Goal: Complete application form

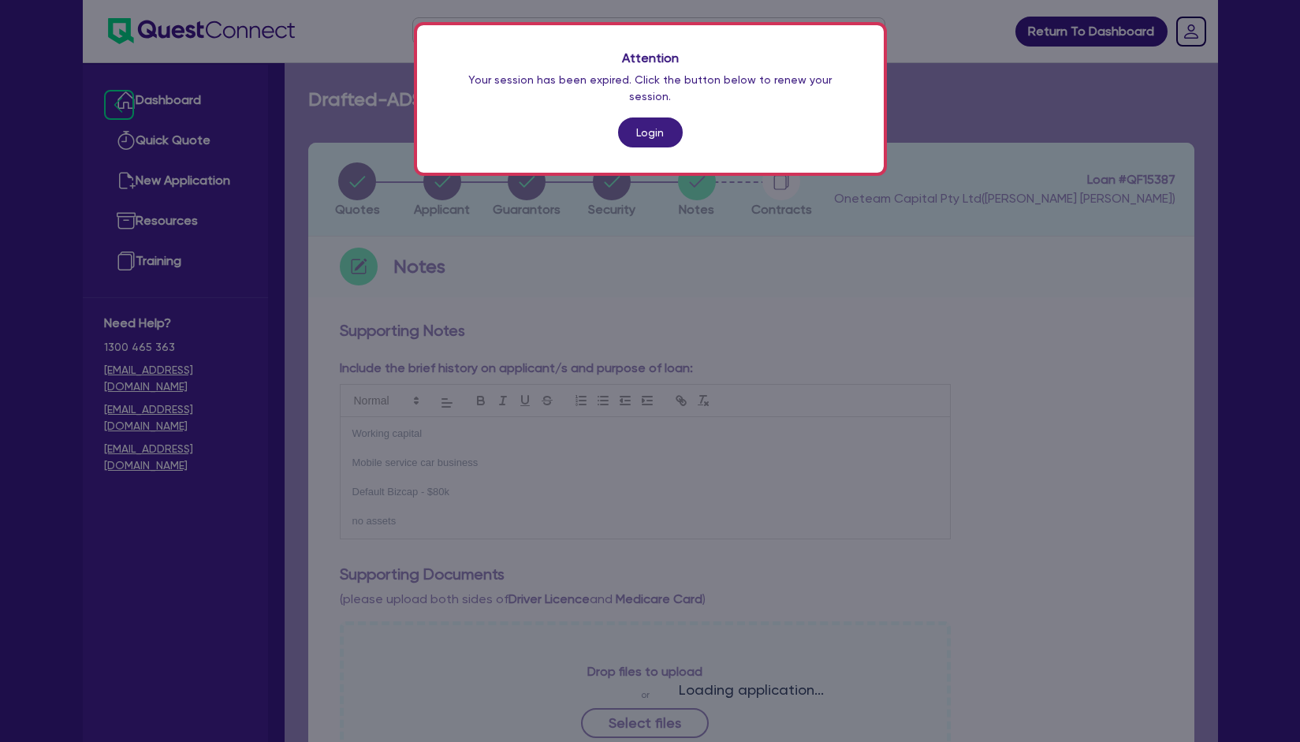
scroll to position [46, 0]
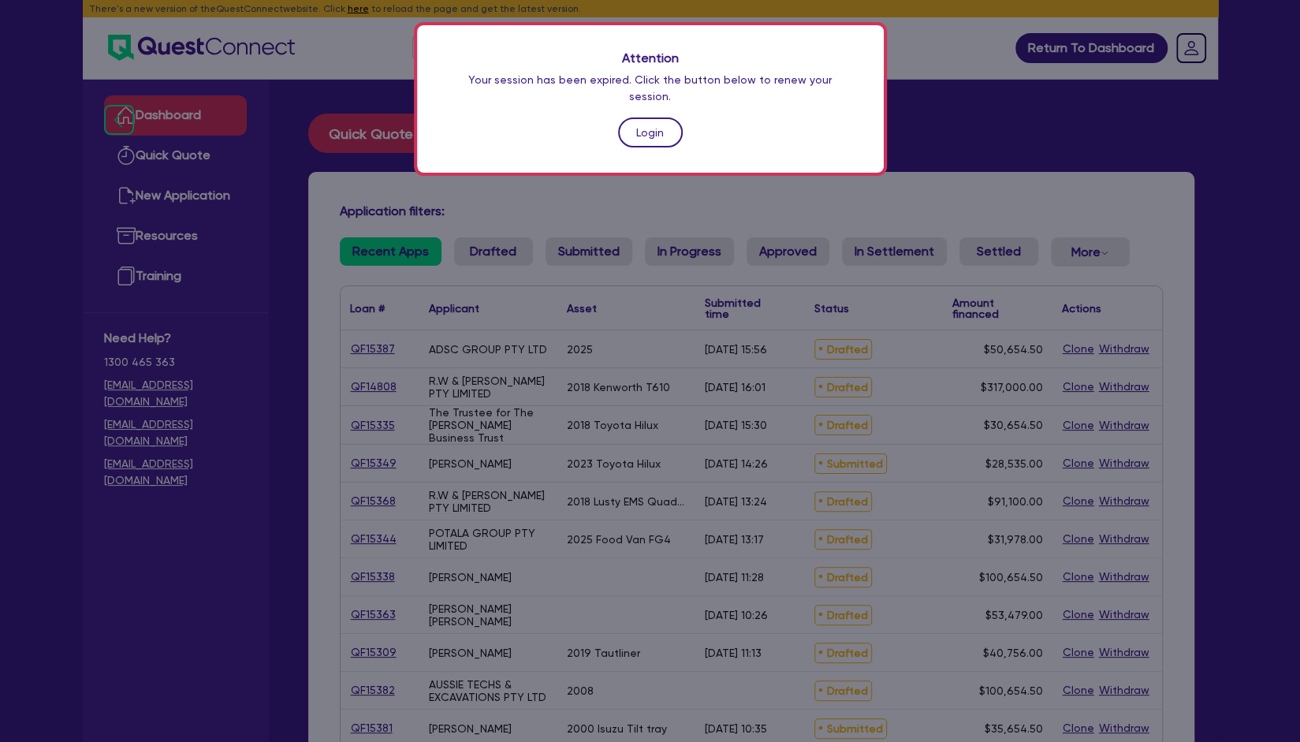
click at [653, 117] on link "Login" at bounding box center [650, 132] width 65 height 30
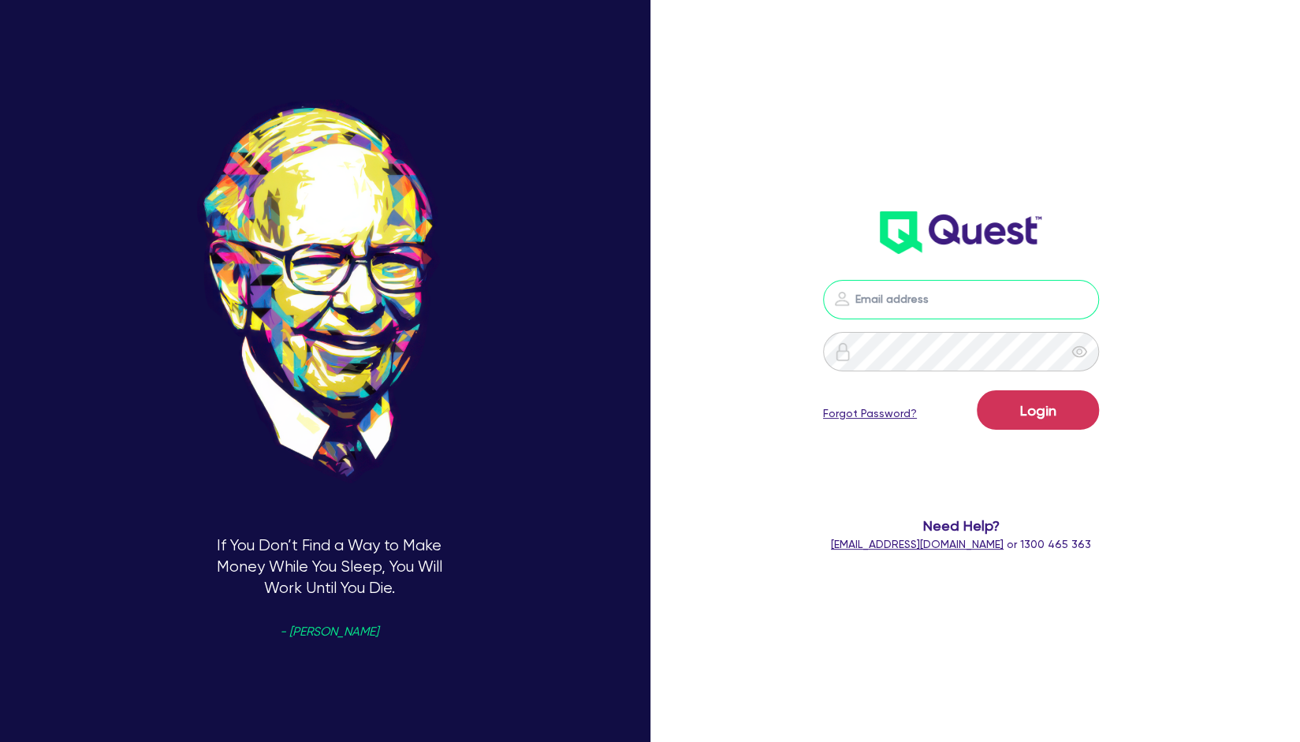
type input "[EMAIL_ADDRESS][PERSON_NAME][DOMAIN_NAME]"
click at [1061, 426] on button "Login" at bounding box center [1038, 409] width 122 height 39
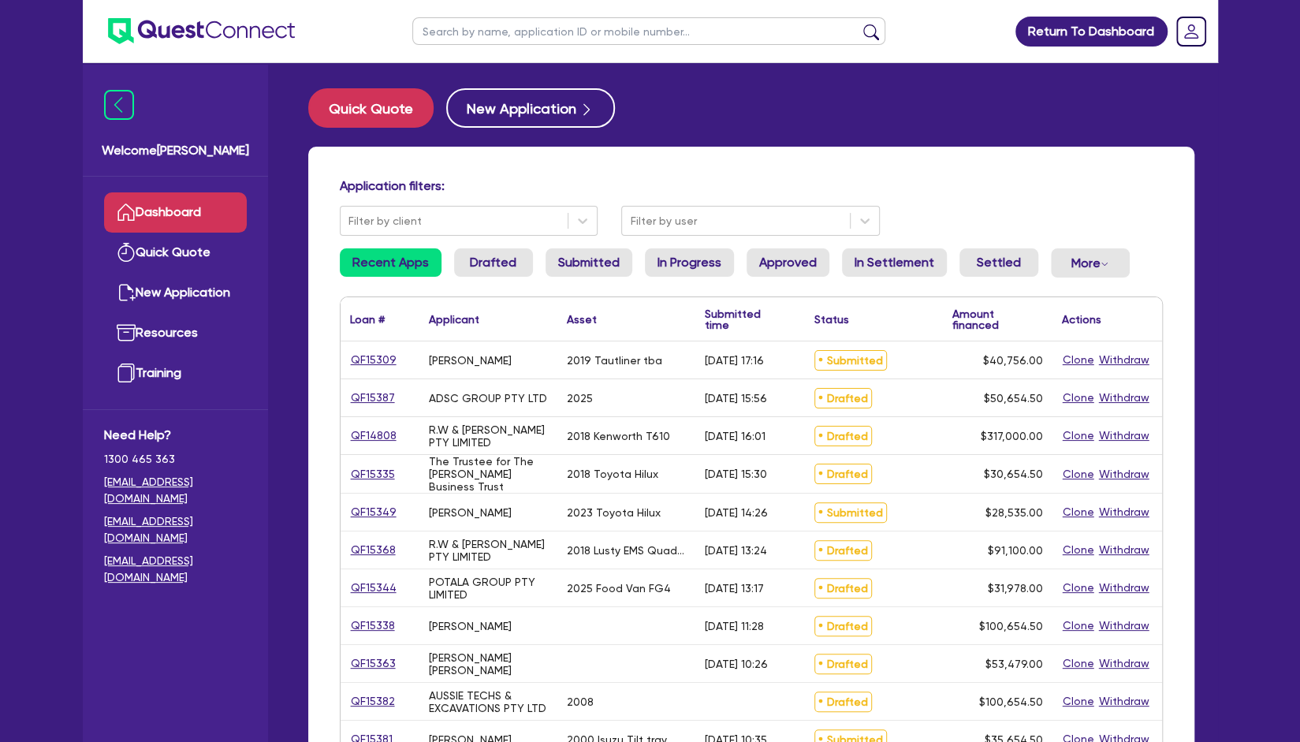
click at [671, 40] on input "text" at bounding box center [648, 31] width 473 height 28
type input "kouts"
click at [859, 24] on button "submit" at bounding box center [871, 35] width 25 height 22
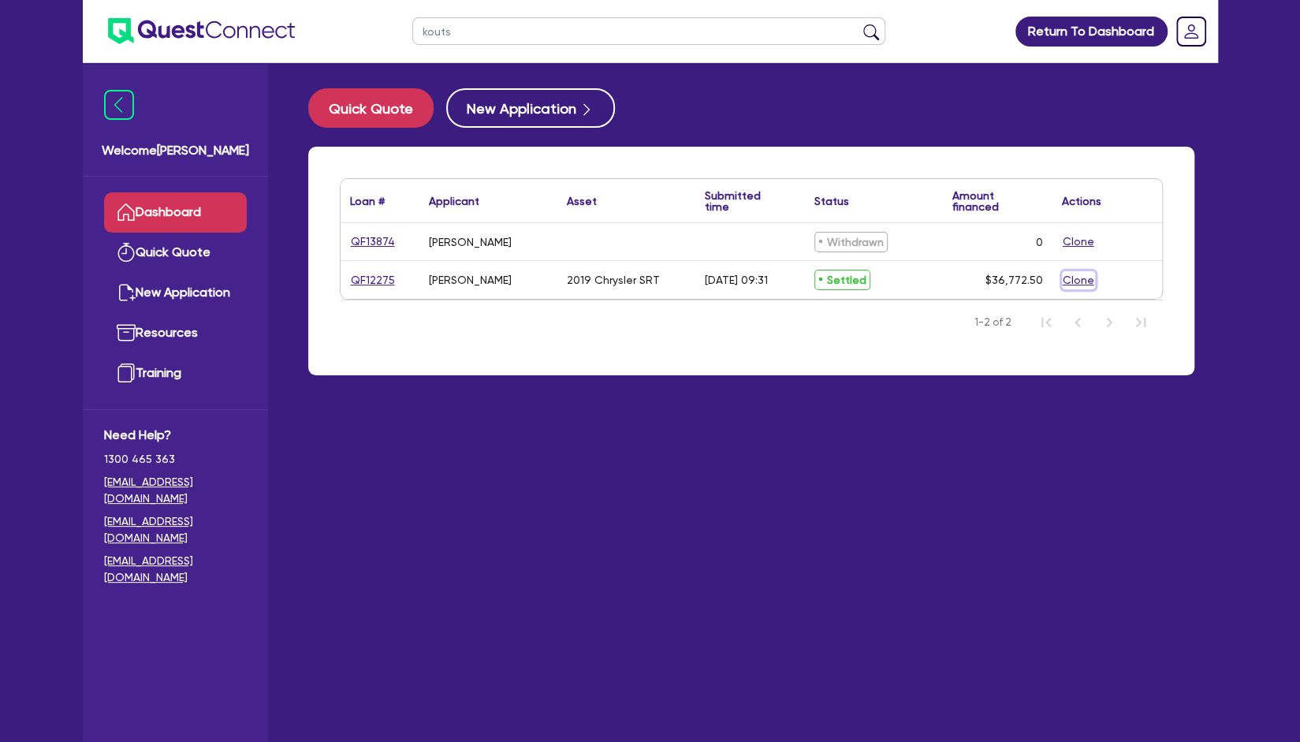
click at [1082, 284] on button "Clone" at bounding box center [1078, 280] width 33 height 18
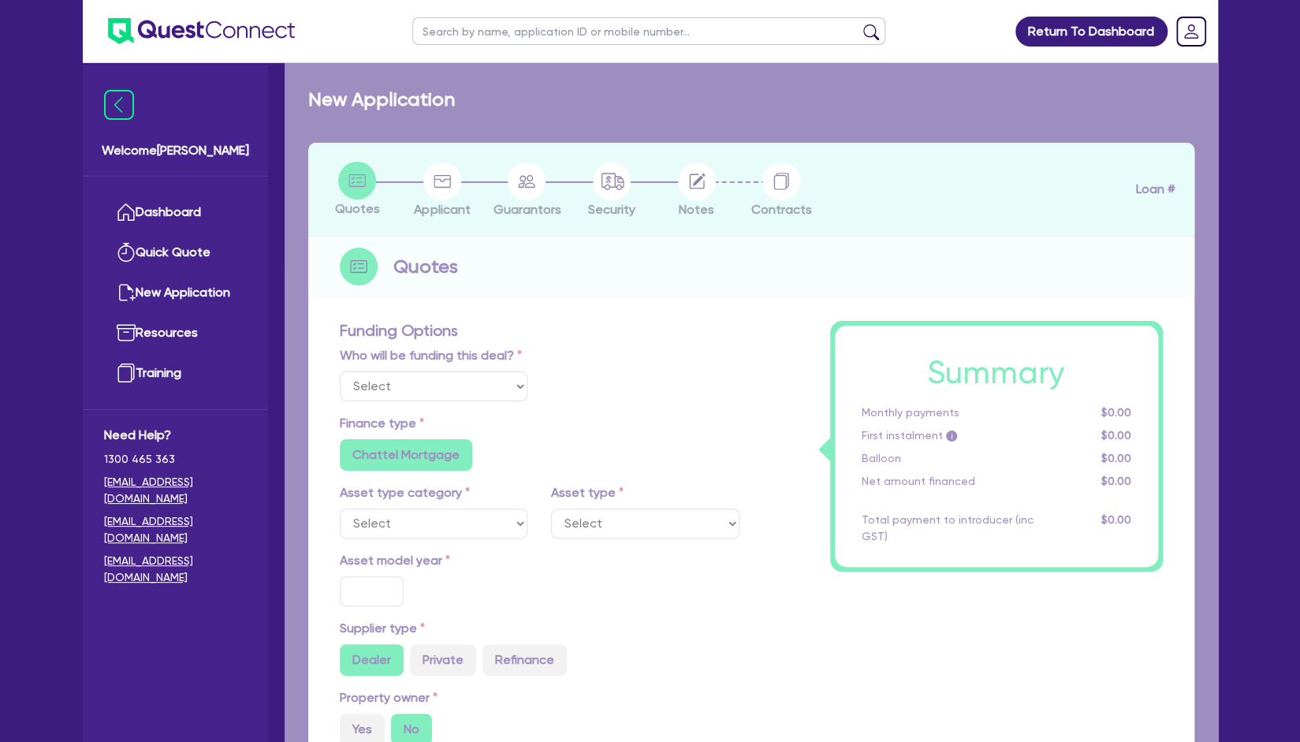
select select "Other"
radio input "true"
radio input "false"
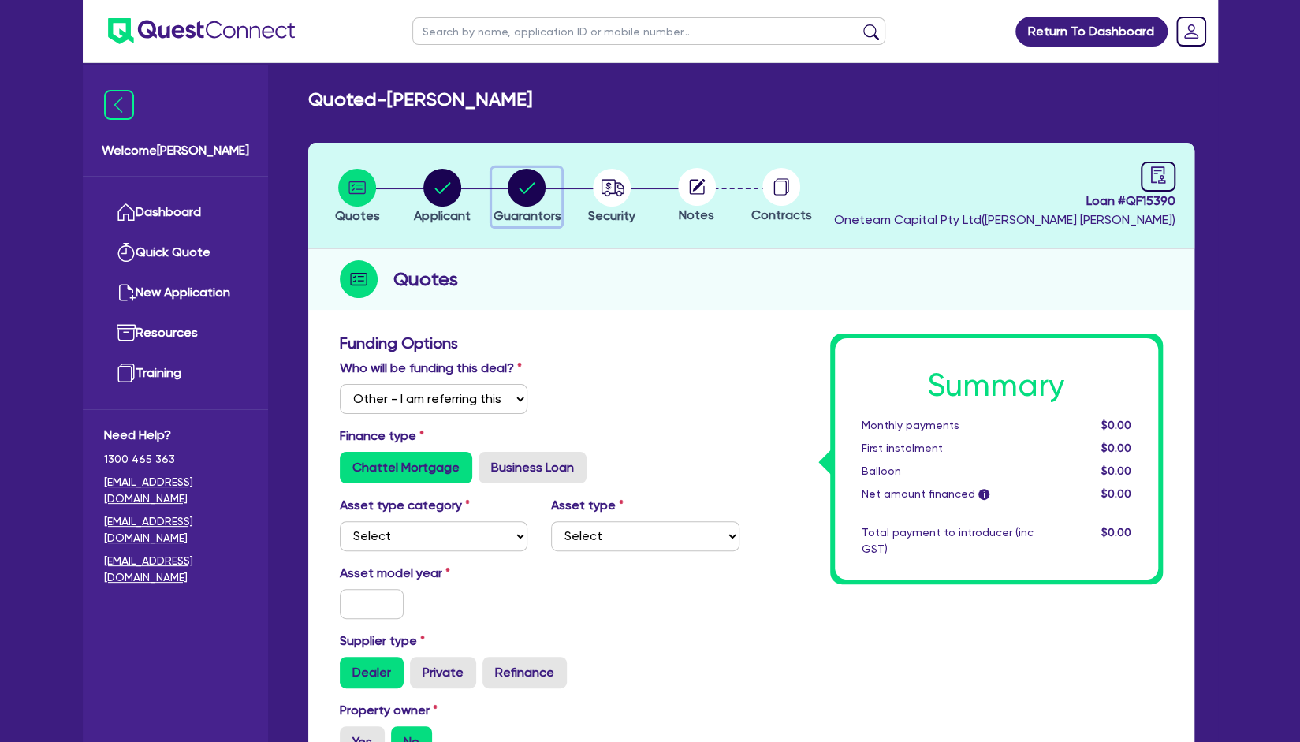
click at [522, 176] on circle "button" at bounding box center [527, 188] width 38 height 38
select select "MR"
select select "NSW"
select select "MARRIED"
select select "PROPERTY"
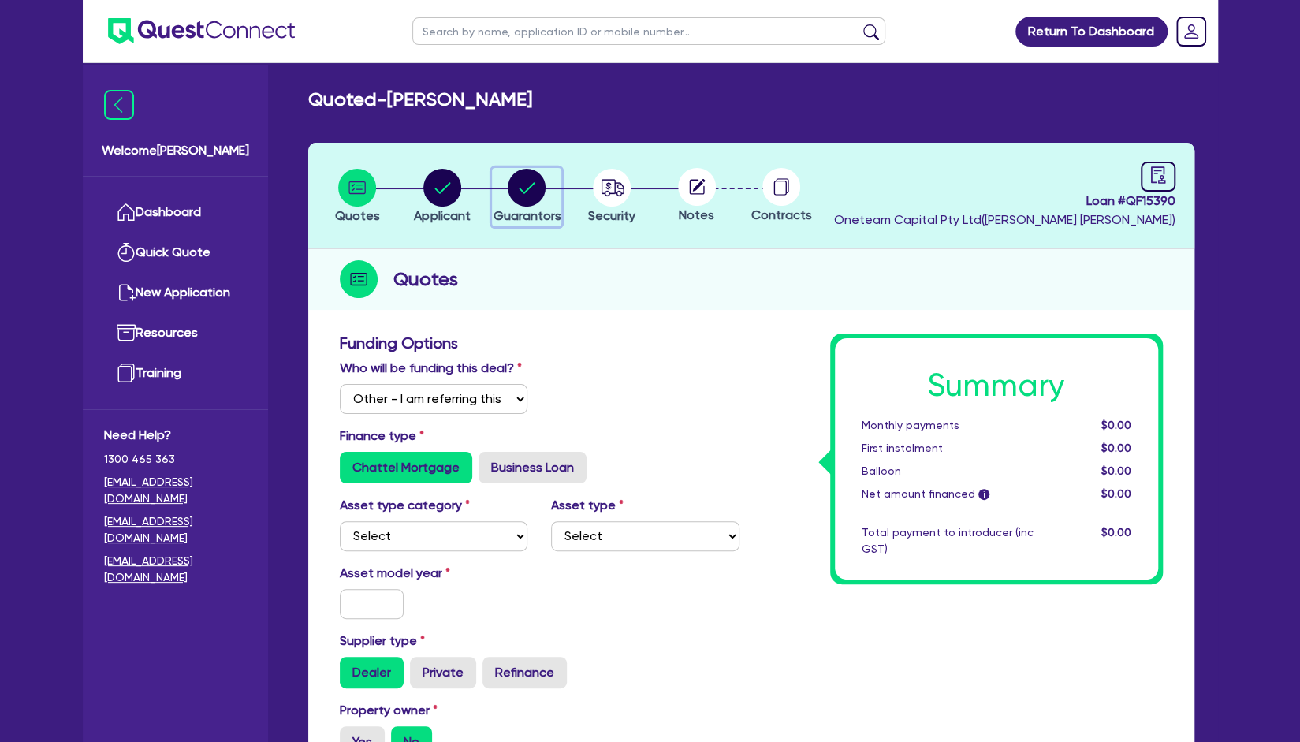
select select "VEHICLE"
select select "HOUSEHOLD_PERSONAL"
select select "MORTGAGE"
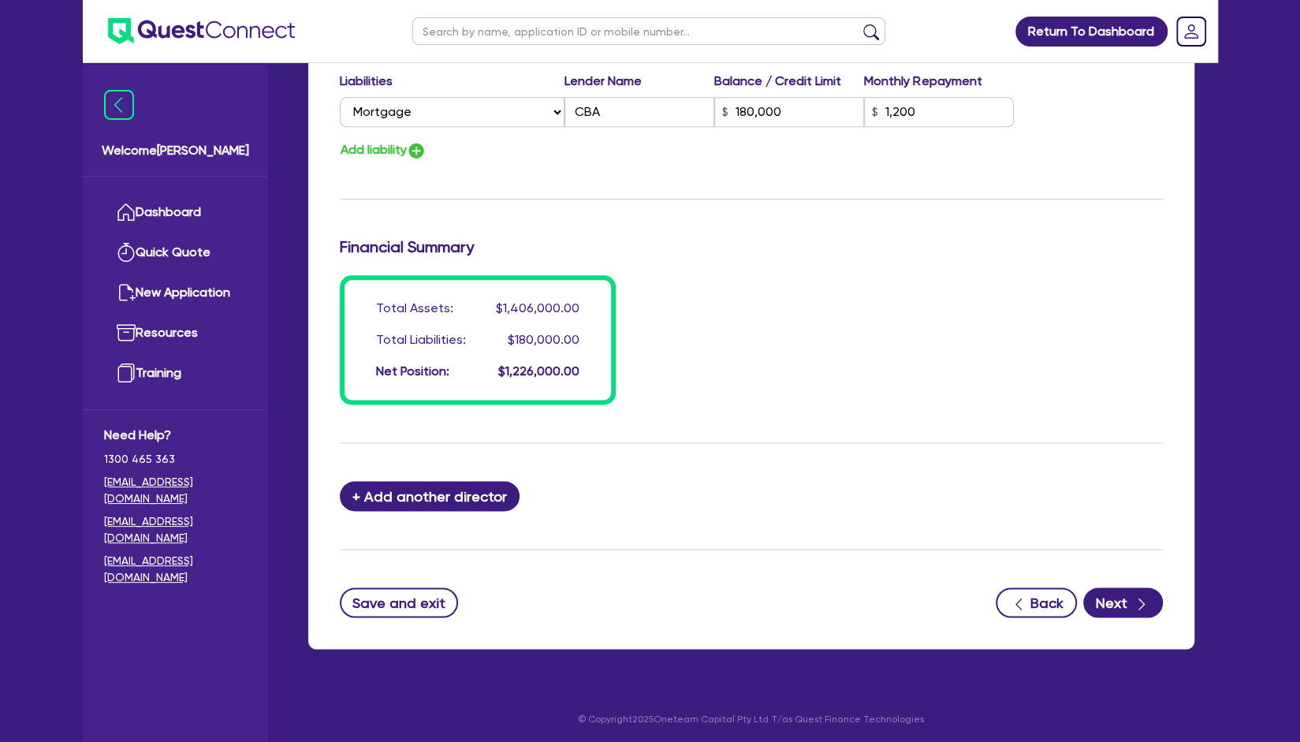
scroll to position [1164, 0]
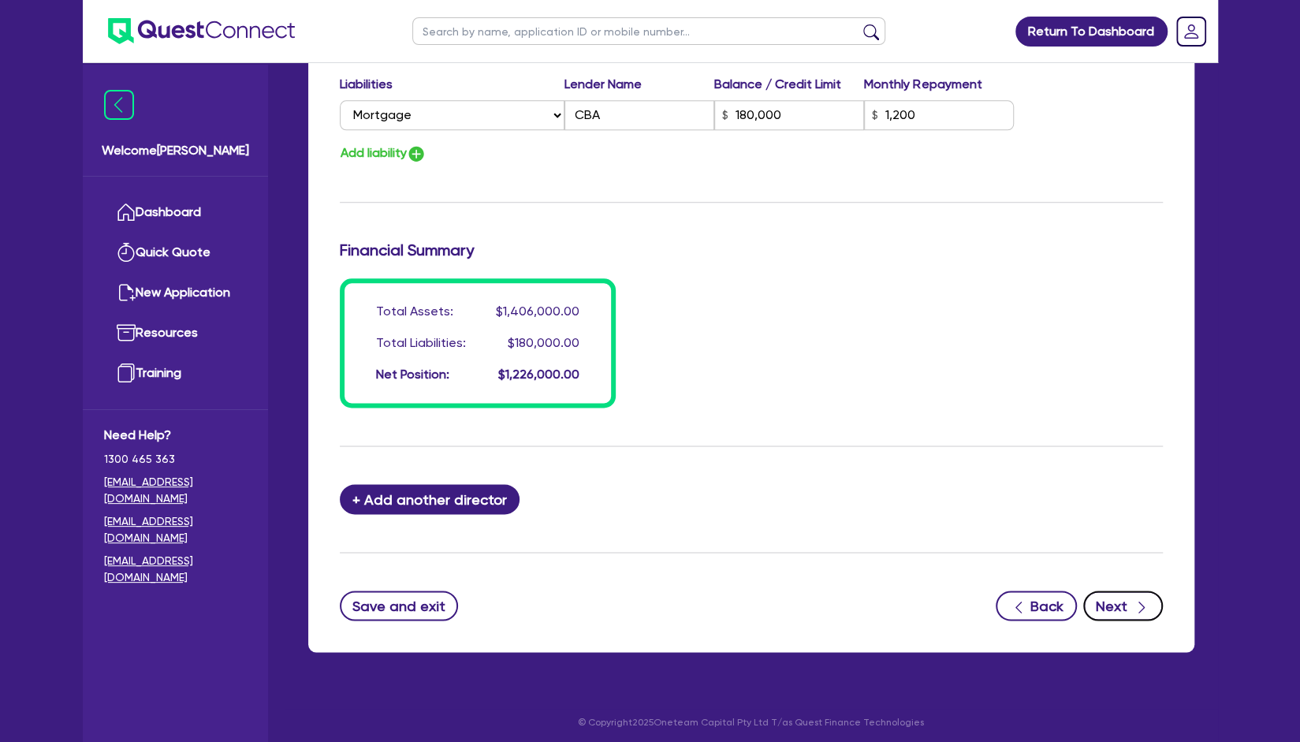
click at [1104, 595] on button "Next" at bounding box center [1123, 605] width 80 height 30
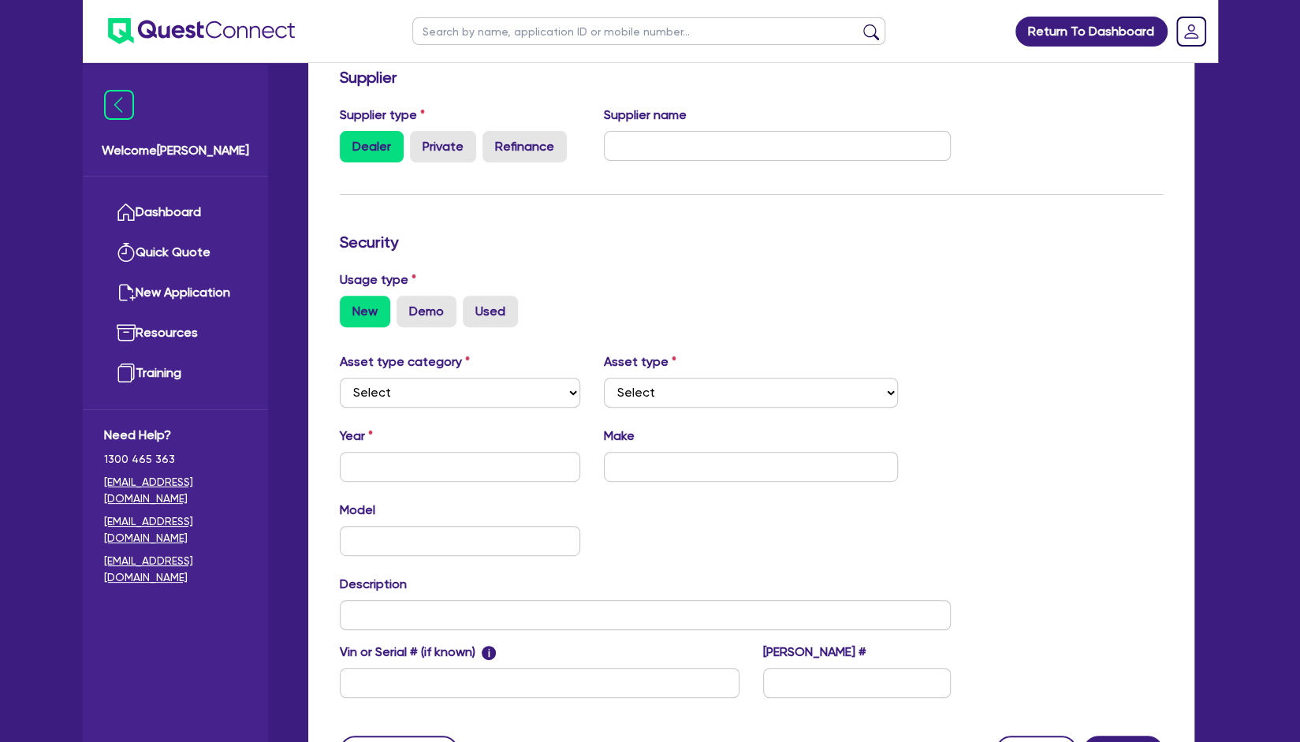
scroll to position [264, 0]
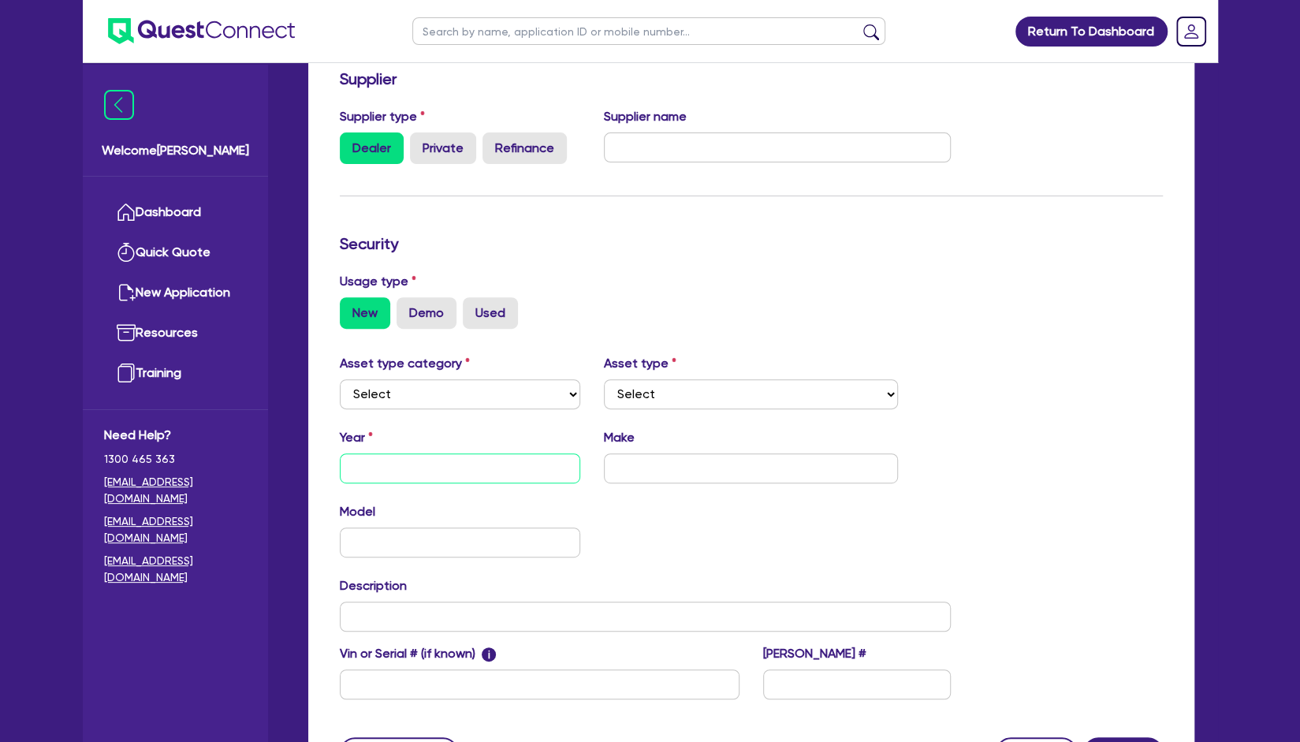
click at [541, 460] on input "text" at bounding box center [460, 468] width 241 height 30
click at [492, 476] on input "text" at bounding box center [460, 468] width 241 height 30
type input "2017"
click at [673, 464] on div "Quotes Applicant Guarantors Security Notes Contracts Loan # QF15390 Oneteam Cap…" at bounding box center [751, 348] width 910 height 939
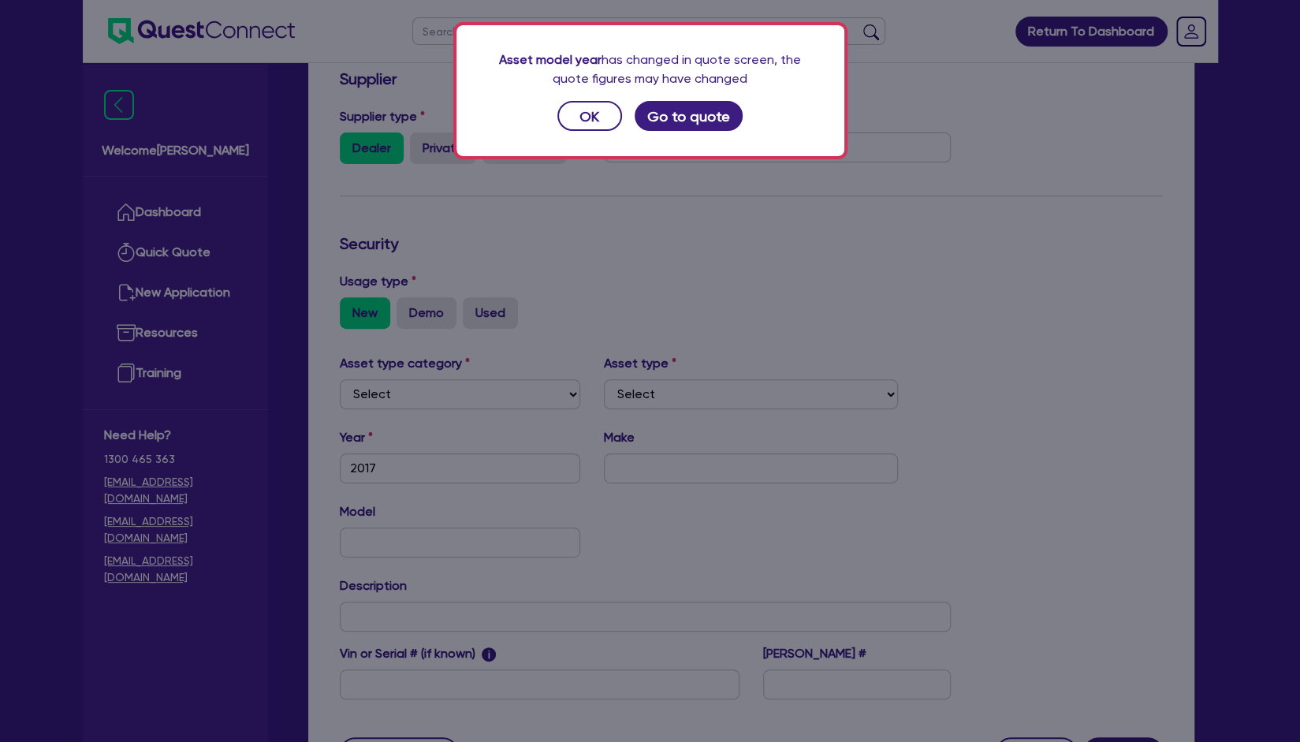
click at [706, 138] on div "Asset model year has changed in quote screen, the quote figures may have change…" at bounding box center [650, 90] width 388 height 131
click at [711, 117] on button "Go to quote" at bounding box center [689, 116] width 109 height 30
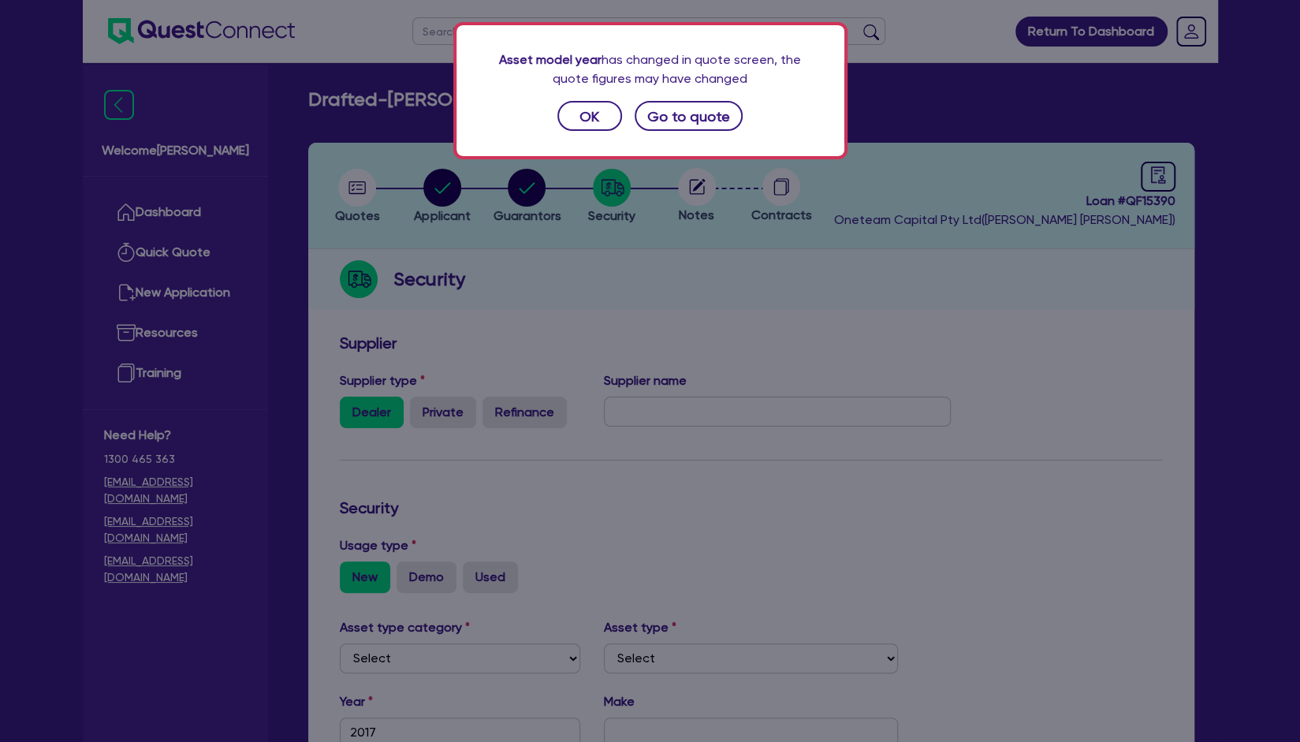
select select "Other"
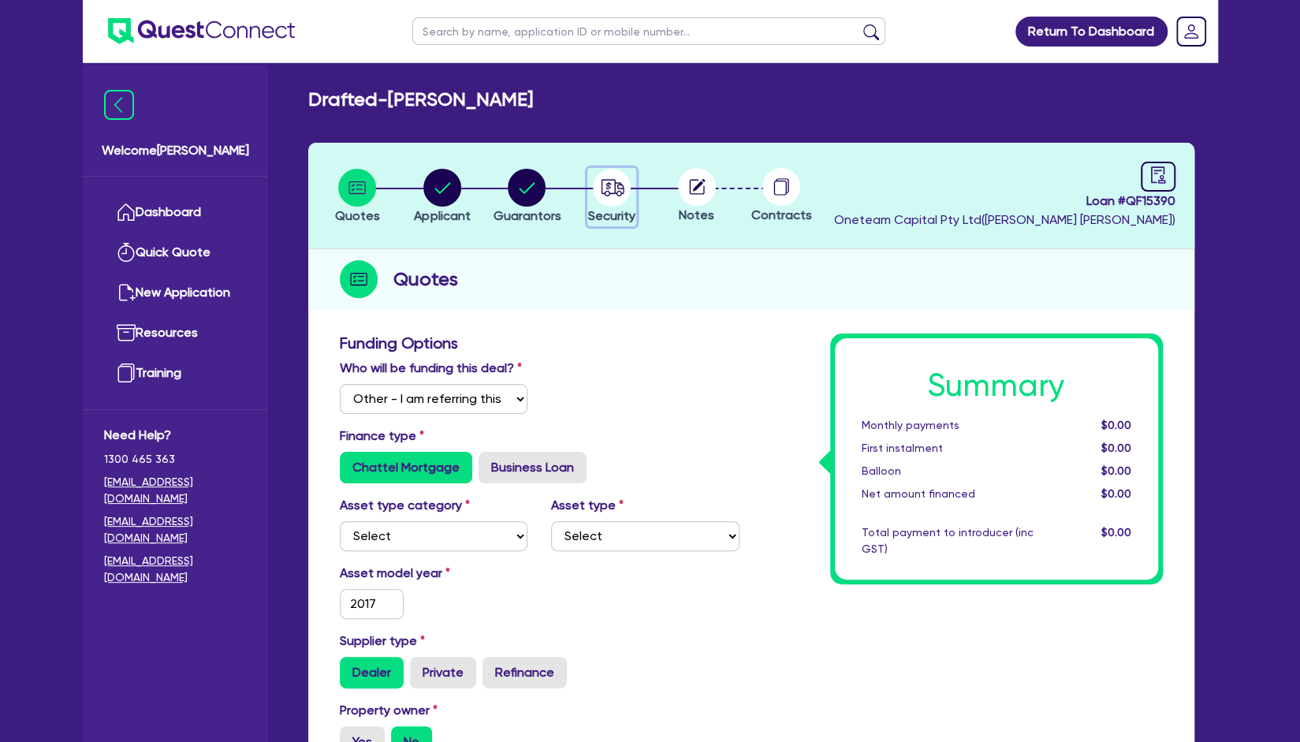
click at [616, 190] on circle "button" at bounding box center [612, 188] width 38 height 38
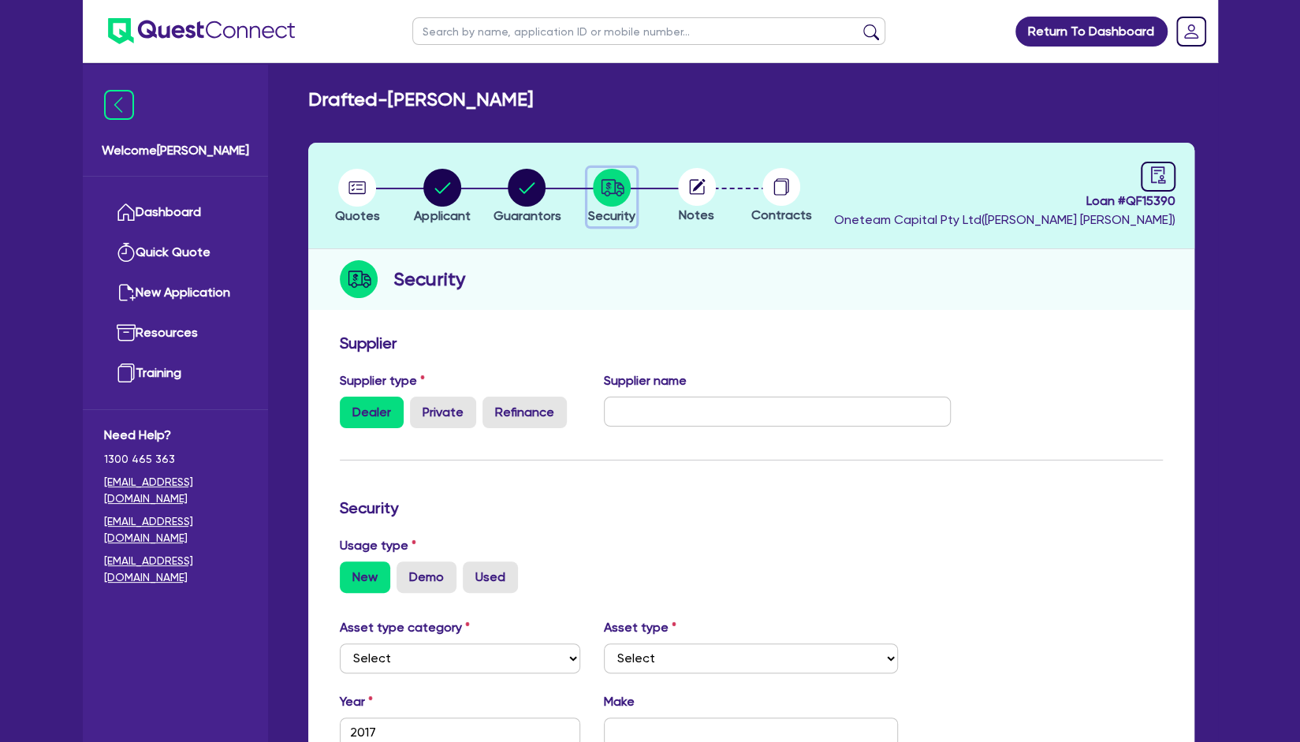
scroll to position [307, 0]
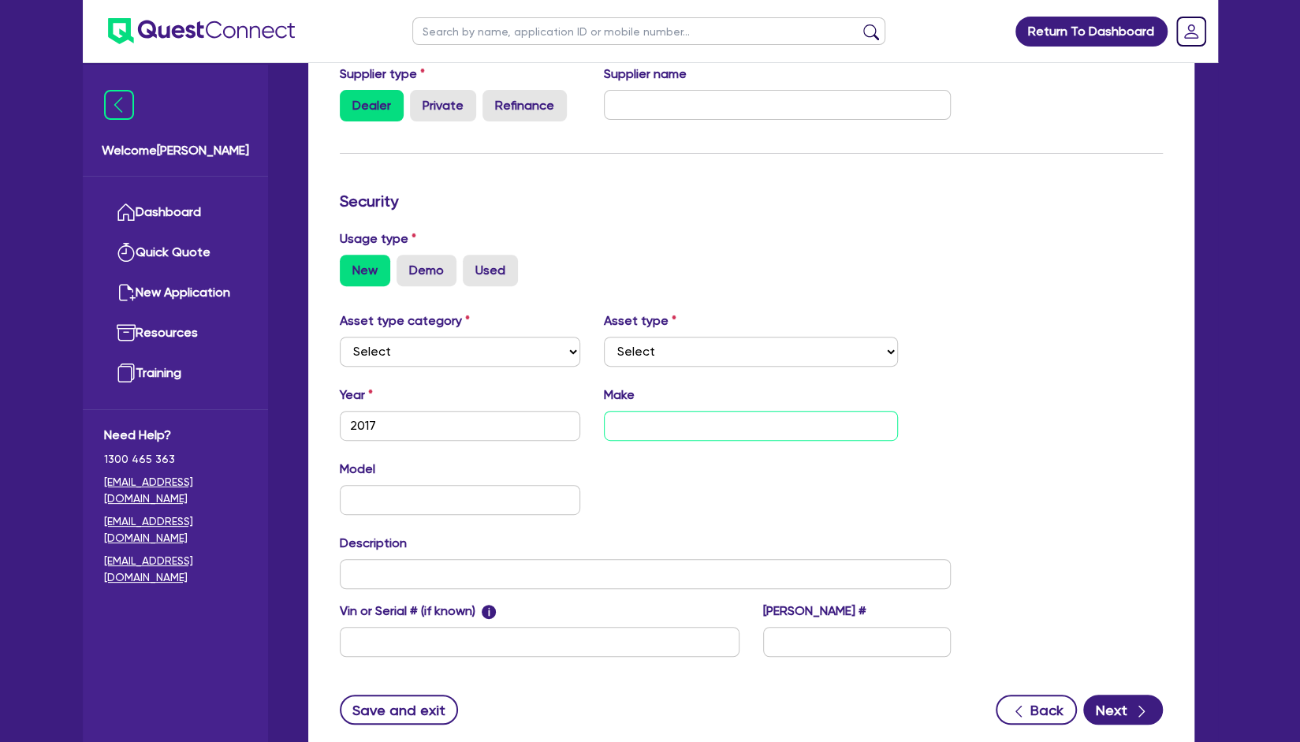
click at [640, 423] on input "text" at bounding box center [751, 426] width 294 height 30
type input "Hyundai"
click at [531, 341] on select "Select Cars and light trucks Primary assets Secondary assets Tertiary assets" at bounding box center [460, 352] width 241 height 30
select select "CARS_AND_LIGHT_TRUCKS"
click at [340, 367] on select "Select Cars and light trucks Primary assets Secondary assets Tertiary assets" at bounding box center [460, 352] width 241 height 30
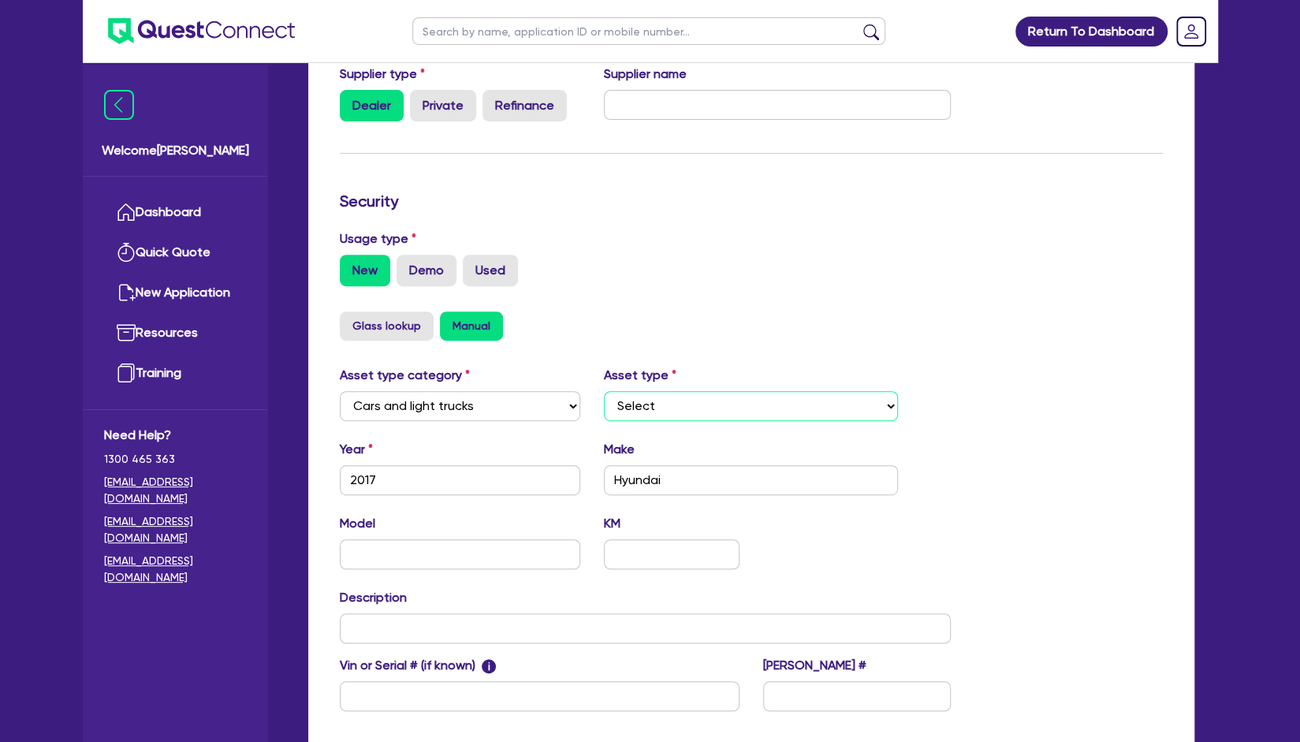
click at [745, 402] on select "Select Passenger vehicles Vans and utes Light trucks up to 4.5 tonne" at bounding box center [751, 406] width 294 height 30
select select "PASSENGER_VEHICLES"
click at [604, 391] on select "Select Passenger vehicles Vans and utes Light trucks up to 4.5 tonne" at bounding box center [751, 406] width 294 height 30
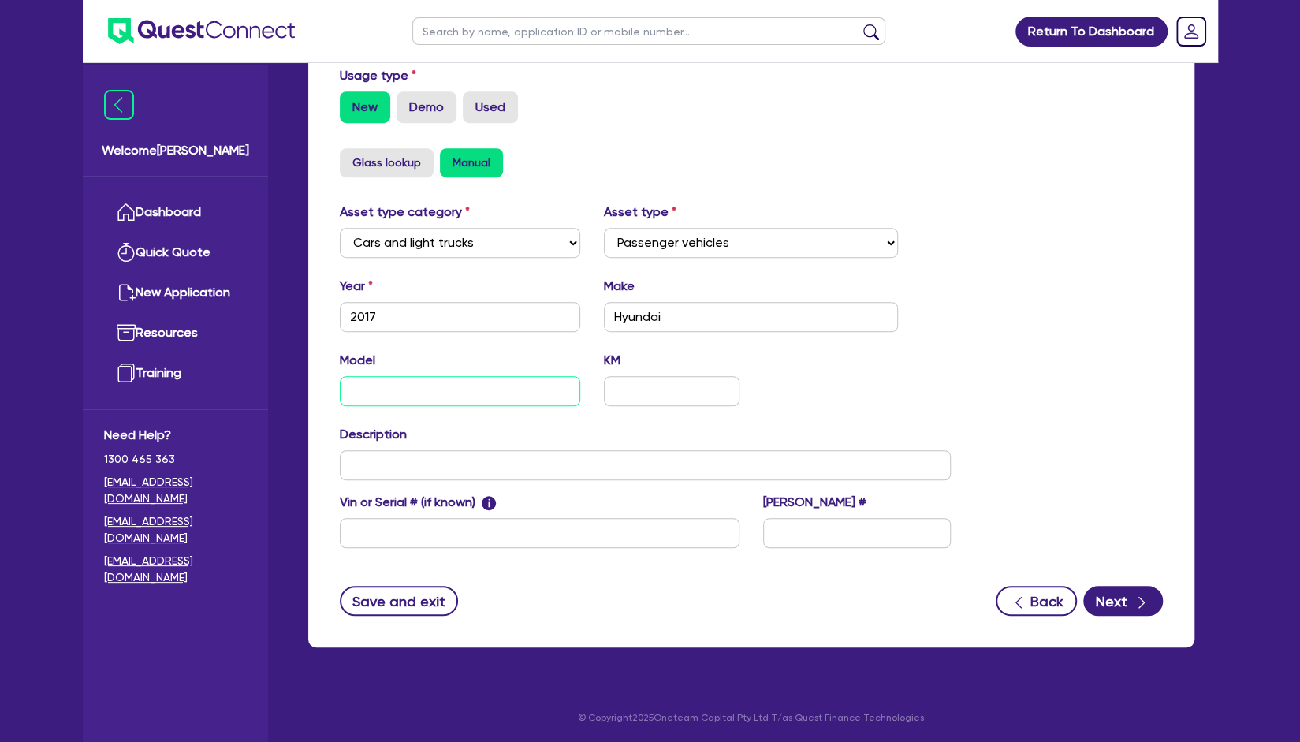
click at [409, 393] on input "text" at bounding box center [460, 391] width 241 height 30
type input "i30"
click at [1127, 608] on button "Next" at bounding box center [1123, 601] width 80 height 30
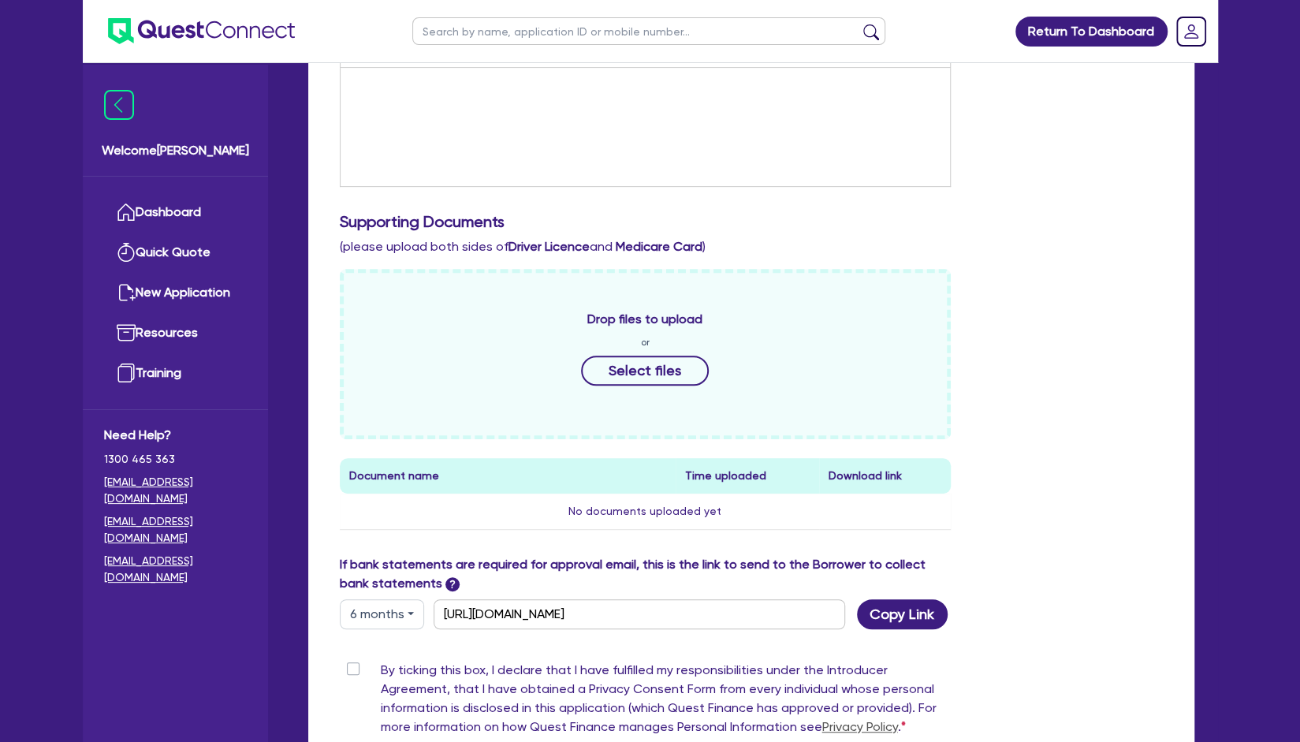
scroll to position [557, 0]
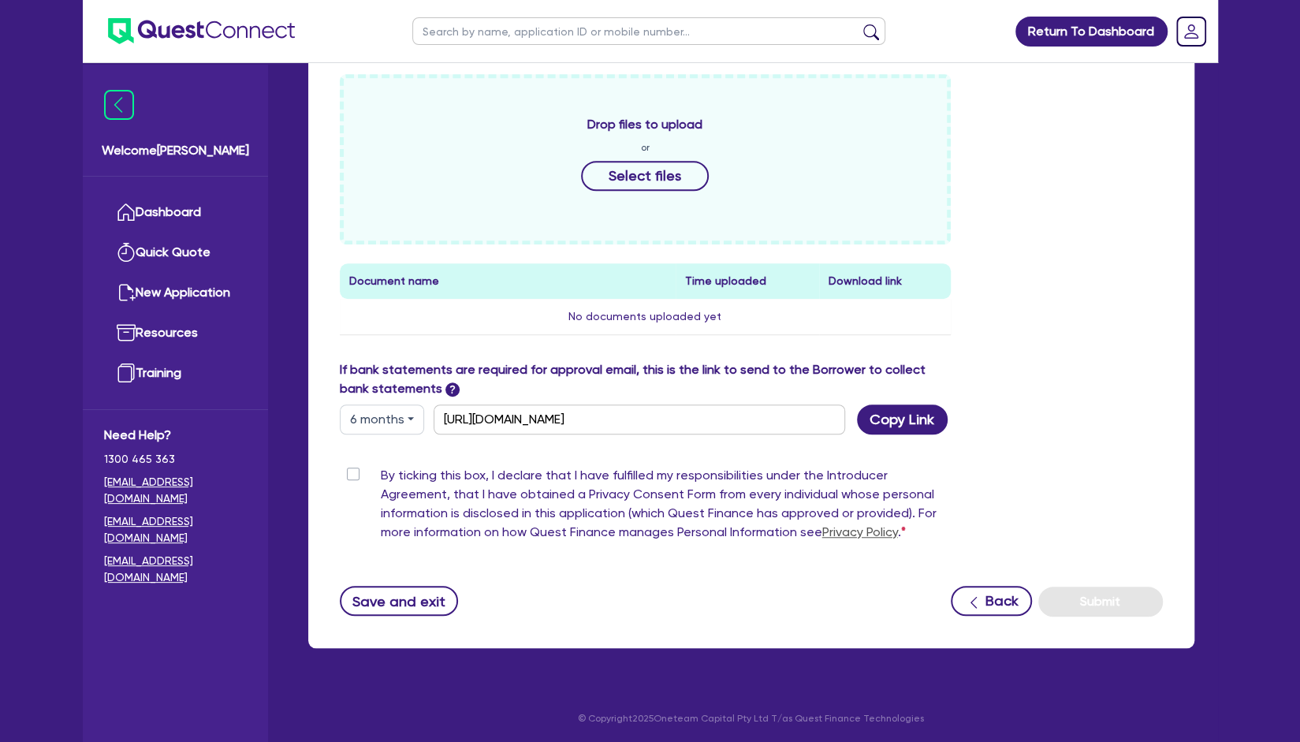
click at [381, 471] on label "By ticking this box, I declare that I have fulfilled my responsibilities under …" at bounding box center [666, 507] width 571 height 82
click at [352, 471] on input "By ticking this box, I declare that I have fulfilled my responsibilities under …" at bounding box center [346, 473] width 13 height 15
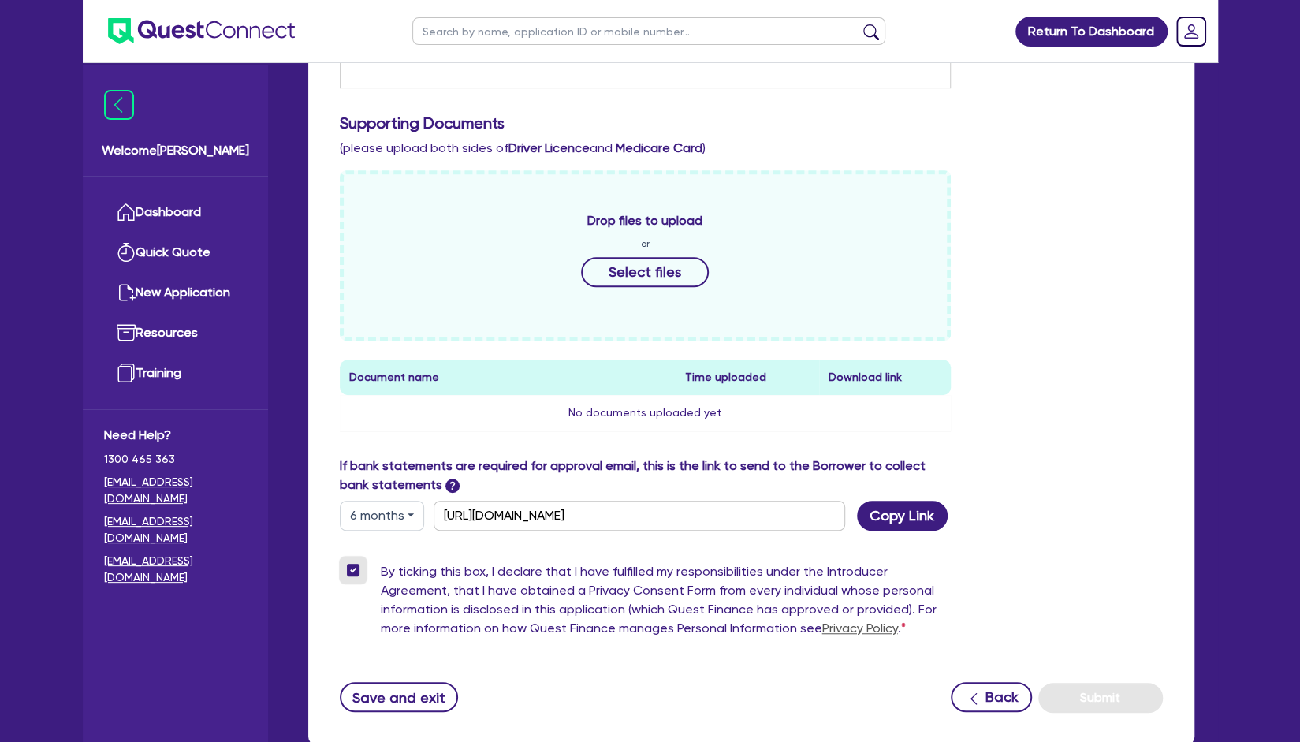
scroll to position [458, 0]
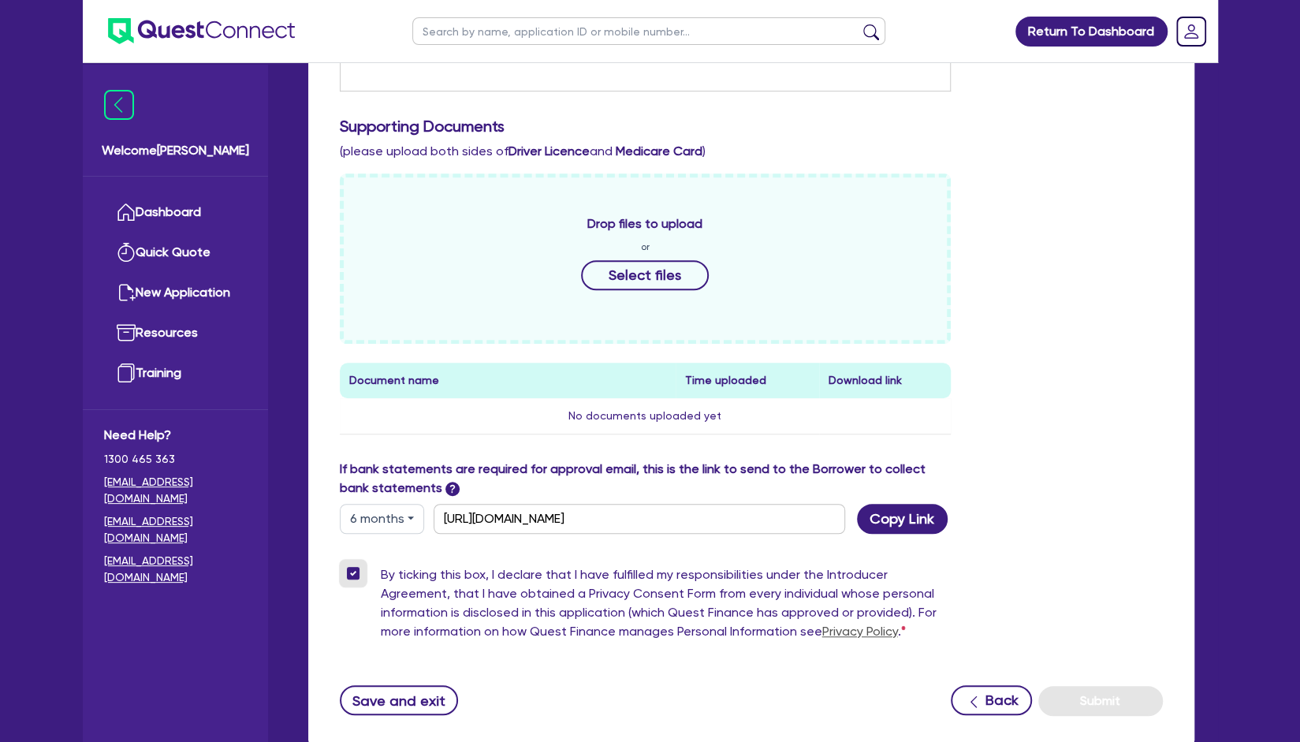
click at [340, 565] on input "By ticking this box, I declare that I have fulfilled my responsibilities under …" at bounding box center [346, 572] width 13 height 15
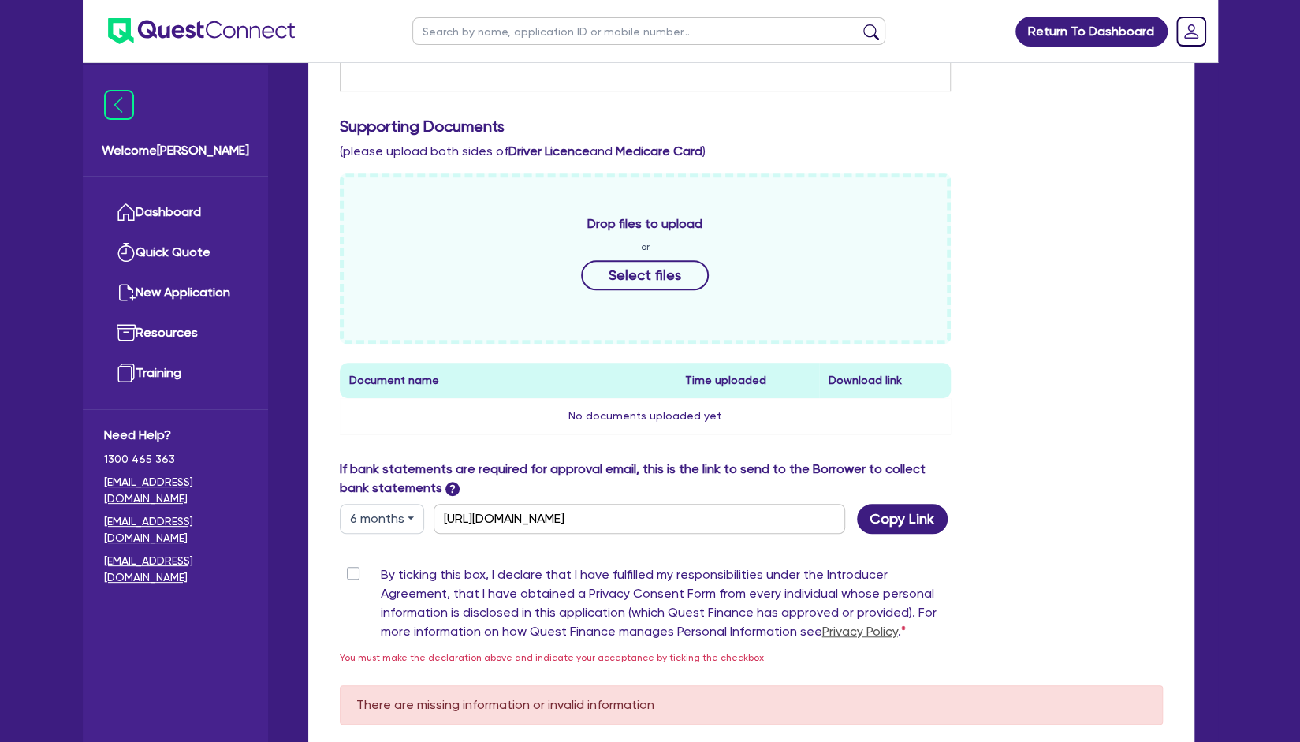
click at [381, 575] on label "By ticking this box, I declare that I have fulfilled my responsibilities under …" at bounding box center [666, 606] width 571 height 82
click at [348, 575] on input "By ticking this box, I declare that I have fulfilled my responsibilities under …" at bounding box center [346, 572] width 13 height 15
checkbox input "true"
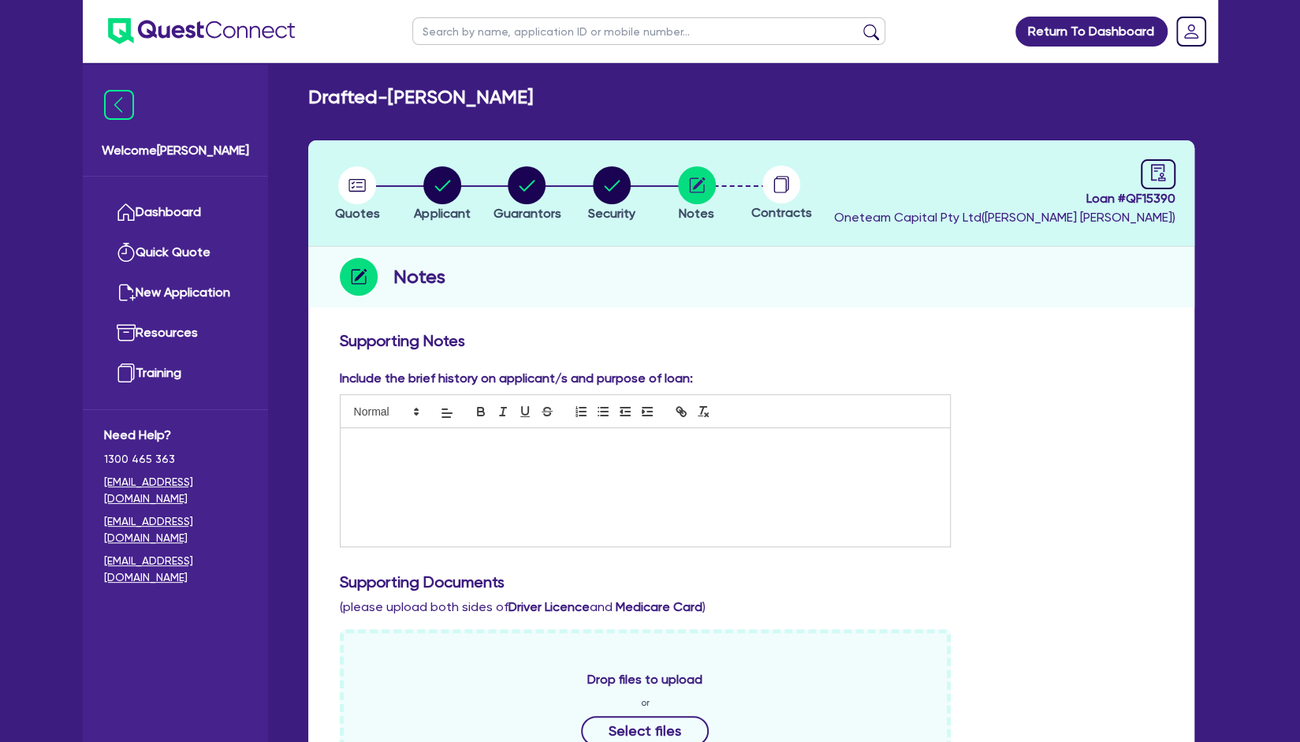
scroll to position [5, 0]
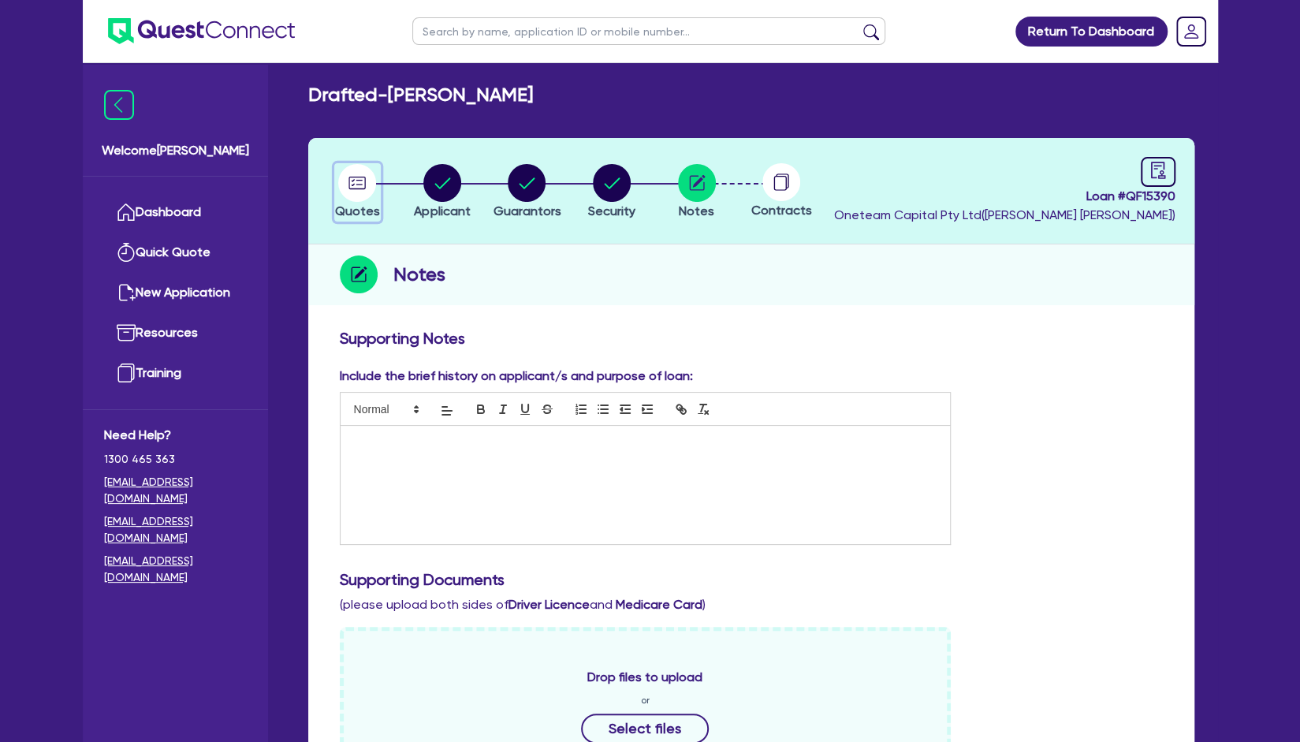
click at [353, 184] on icon "button" at bounding box center [357, 182] width 11 height 7
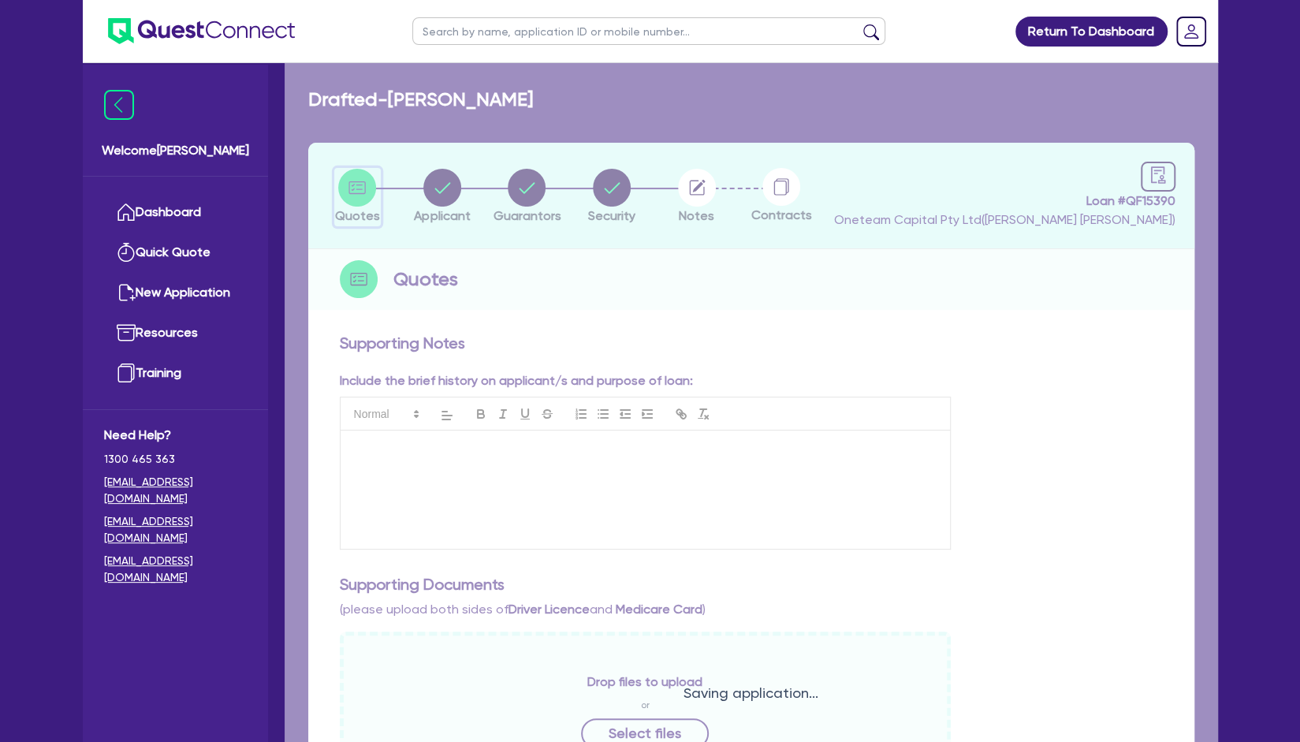
select select "Other"
select select "CARS_AND_LIGHT_TRUCKS"
select select "PASSENGER_VEHICLES"
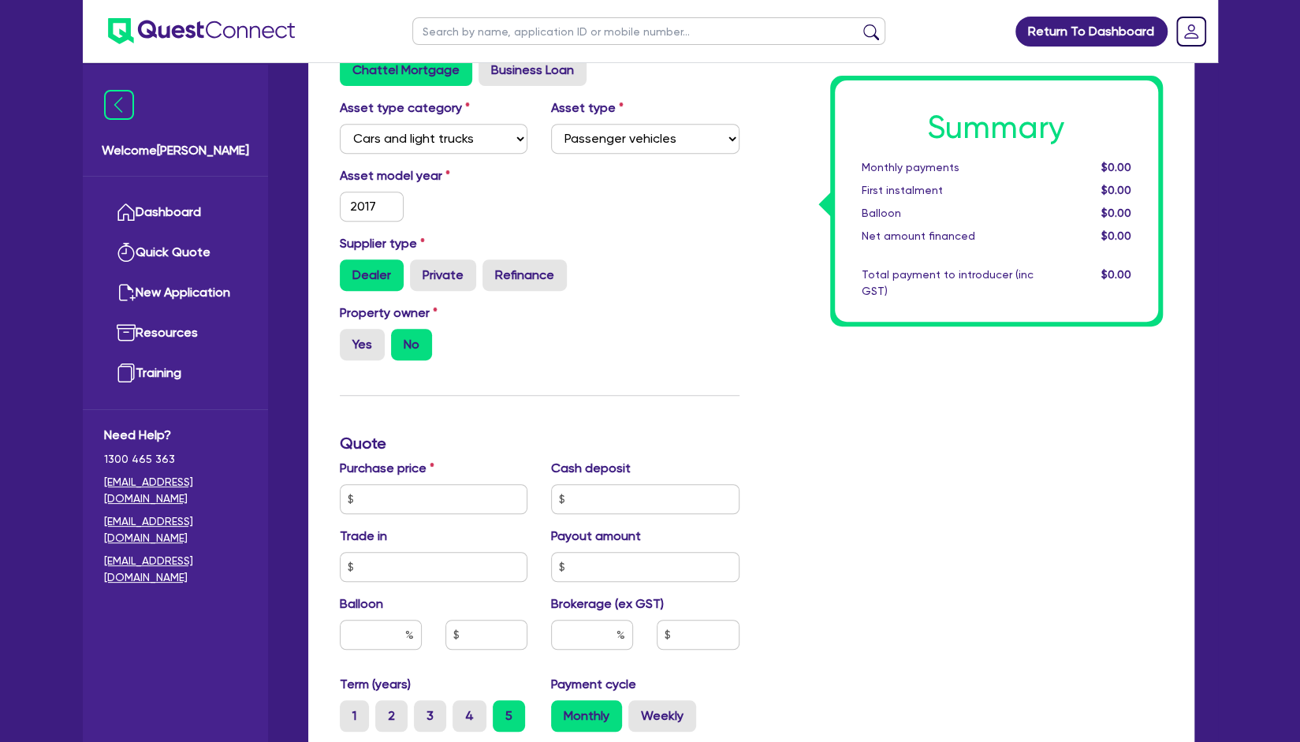
scroll to position [520, 0]
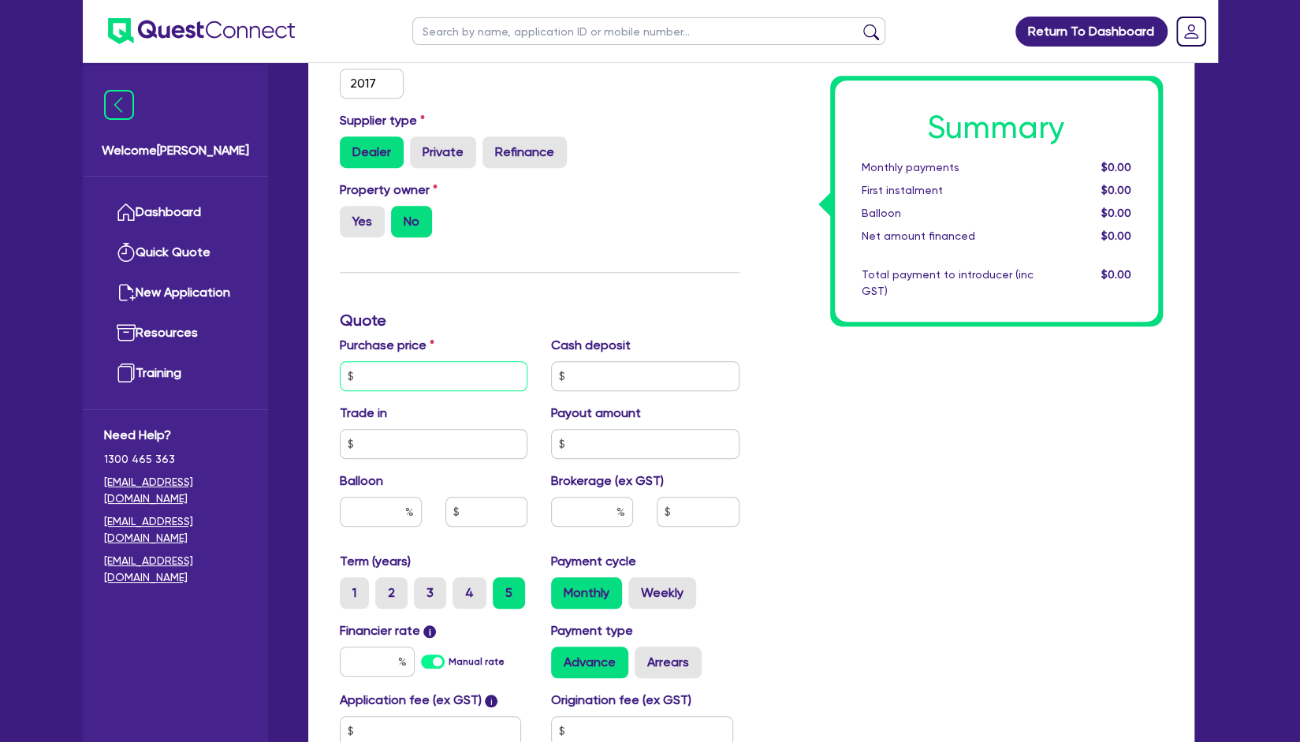
click at [493, 374] on input "text" at bounding box center [434, 376] width 188 height 30
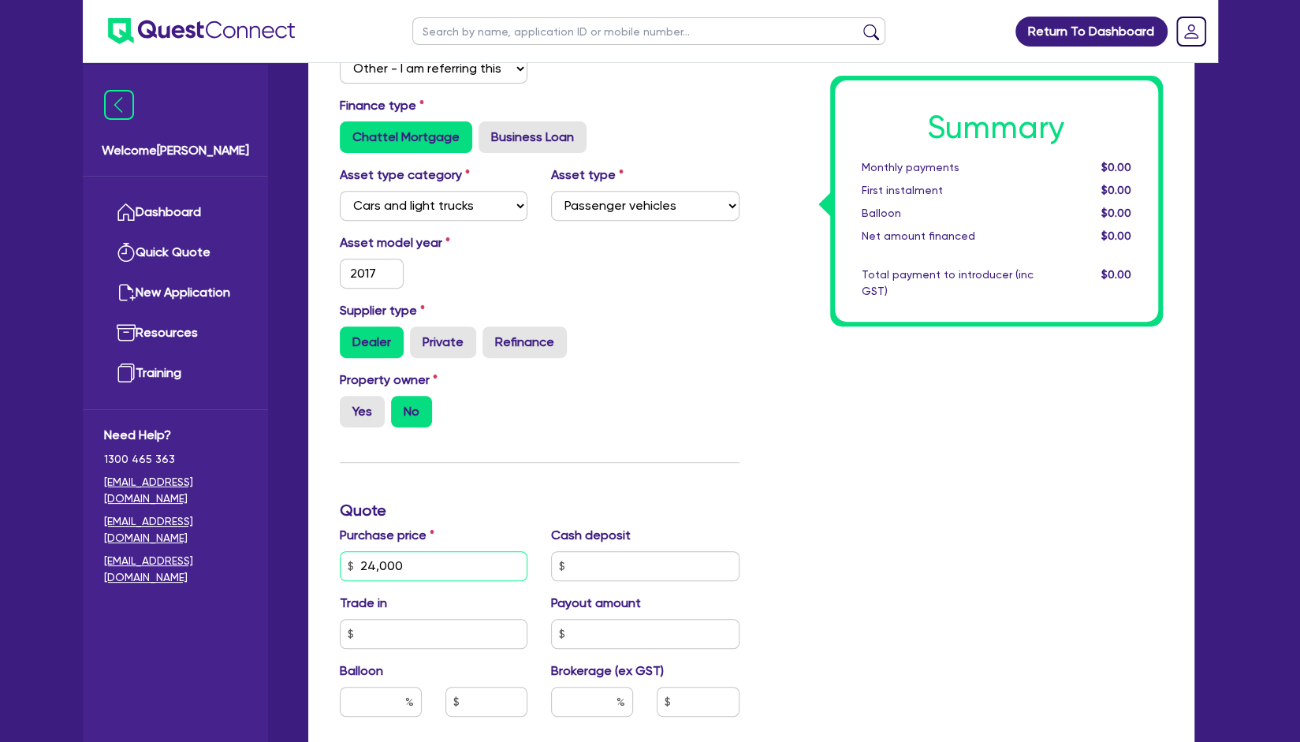
scroll to position [330, 0]
type input "24,000"
click at [364, 402] on label "Yes" at bounding box center [362, 413] width 45 height 32
click at [350, 402] on input "Yes" at bounding box center [345, 402] width 10 height 10
radio input "true"
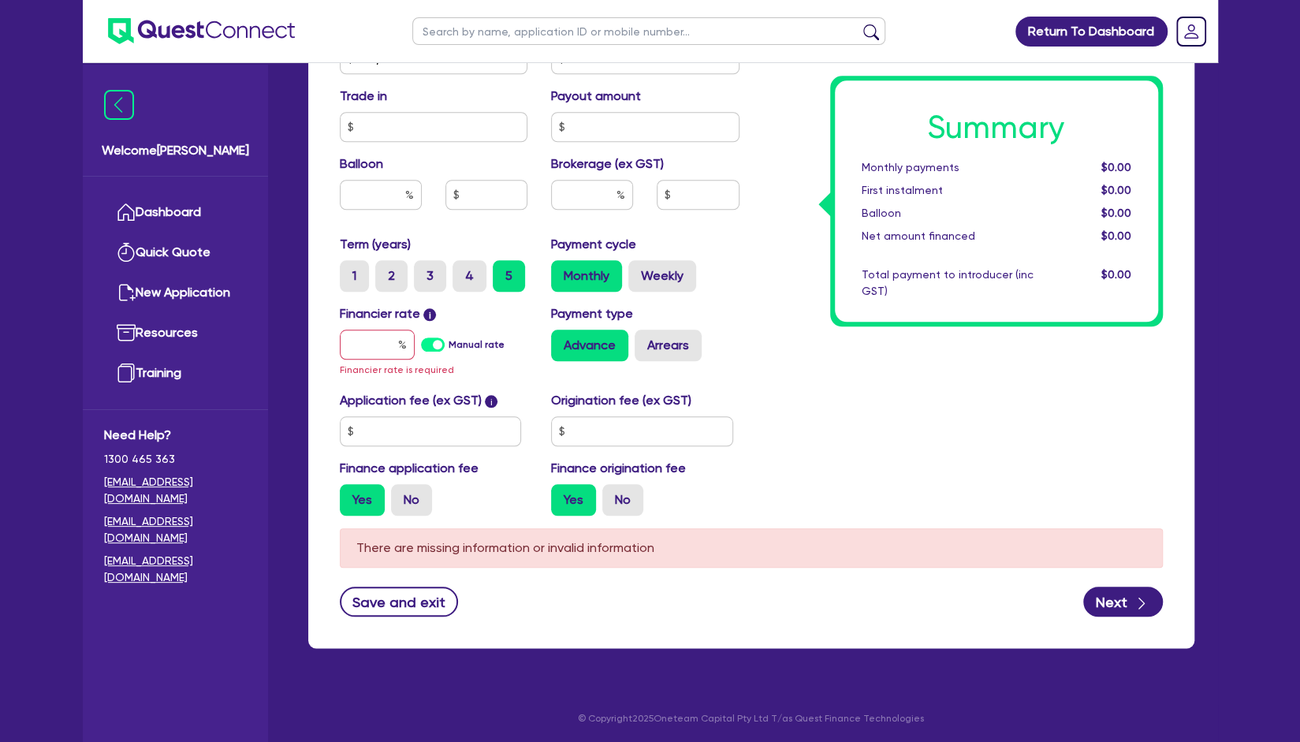
scroll to position [836, 0]
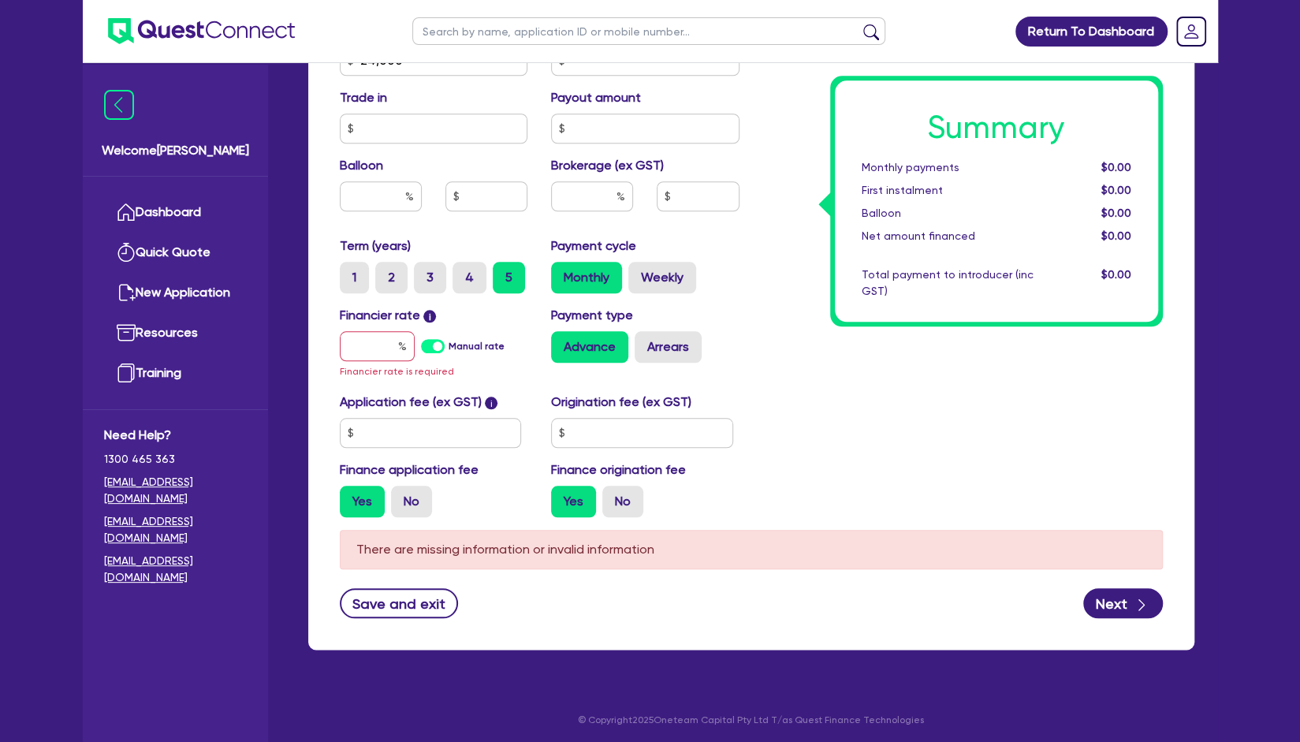
click at [397, 329] on div "Financier rate i Manual rate Financier rate is required" at bounding box center [434, 343] width 212 height 74
click at [382, 345] on input "text" at bounding box center [377, 346] width 75 height 30
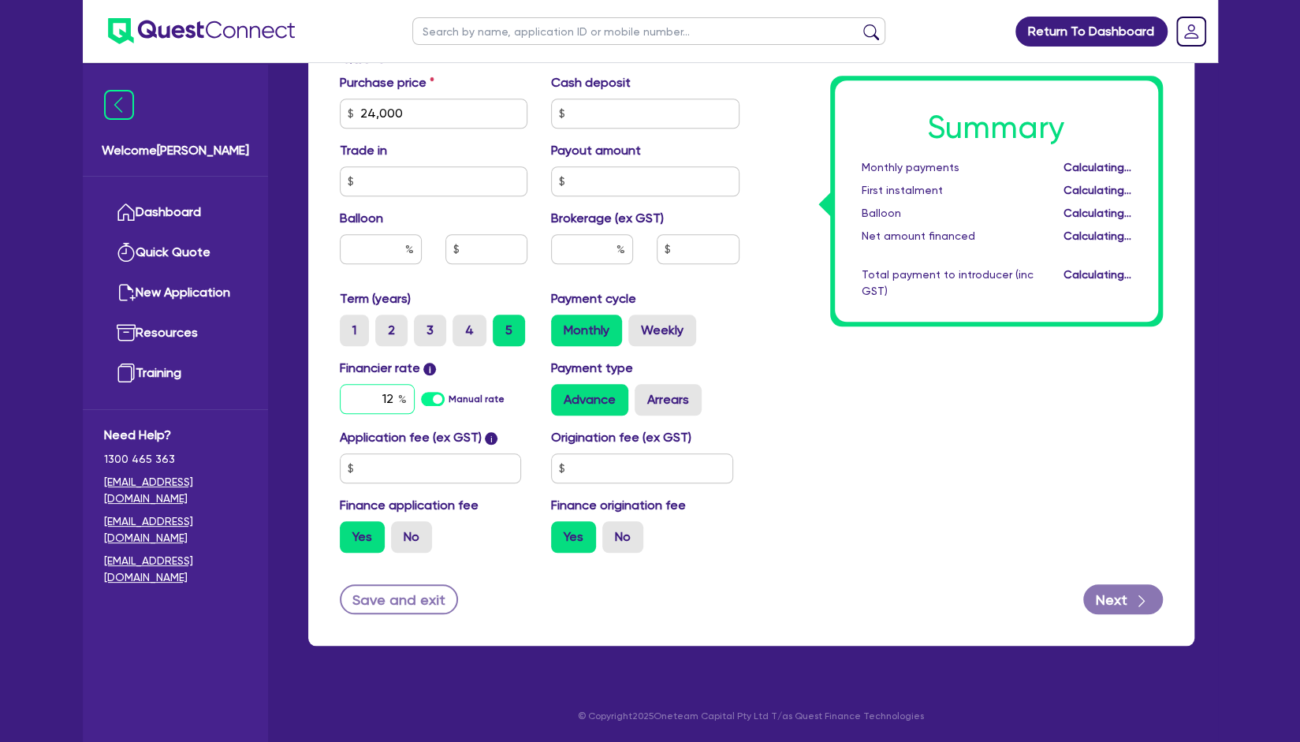
scroll to position [781, 0]
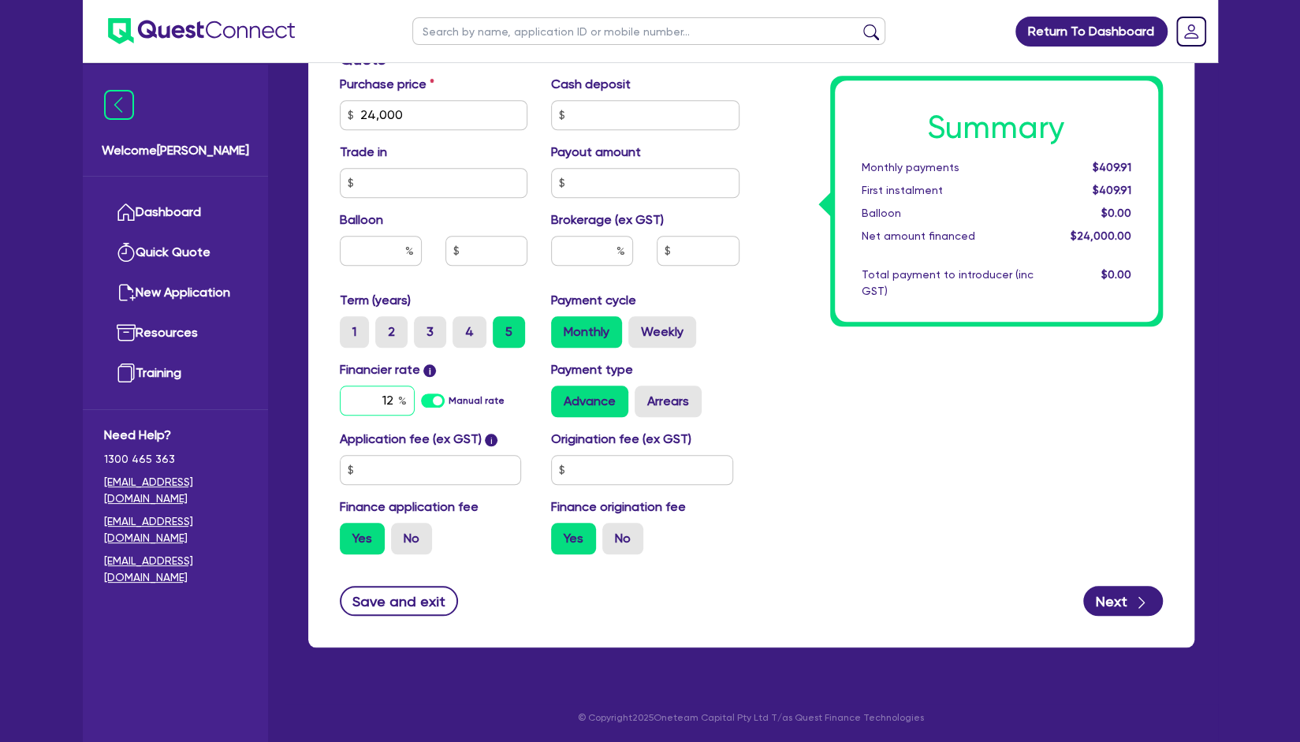
type input "12"
click at [951, 388] on div "Summary Monthly payments Calculating... First instalment Calculating... Balloon…" at bounding box center [962, 59] width 423 height 1015
click at [1115, 594] on button "Next" at bounding box center [1123, 601] width 80 height 30
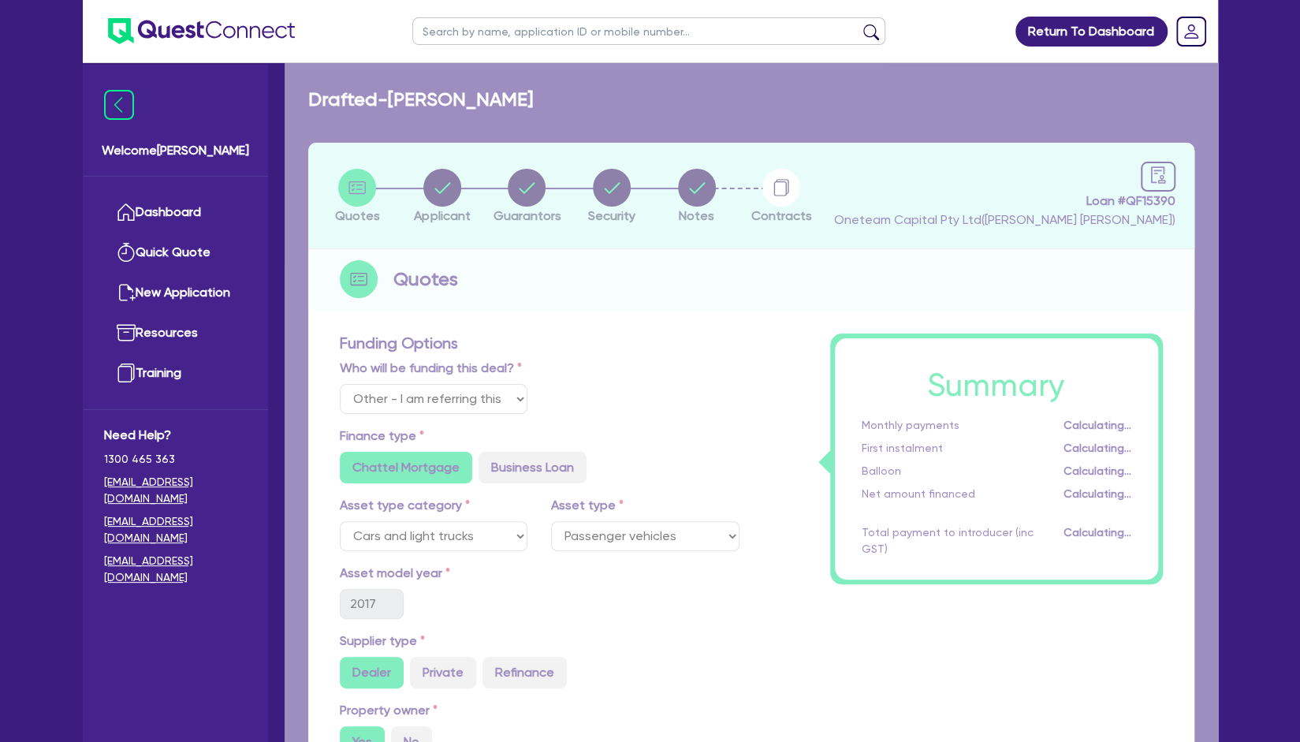
select select "SOLE_TRADER"
select select "TRANSPORT_WAREHOUSING"
select select "PASSENGERS_FREIGHT_TRANSPORT"
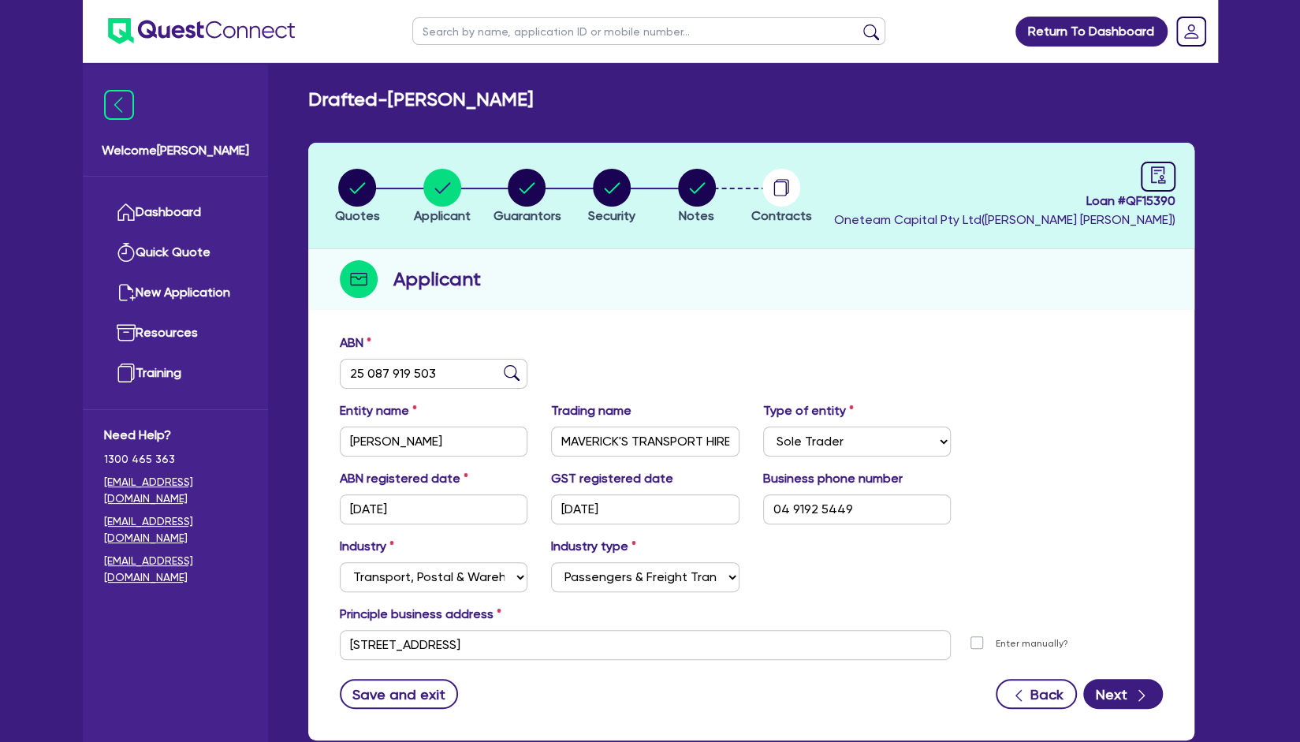
scroll to position [93, 0]
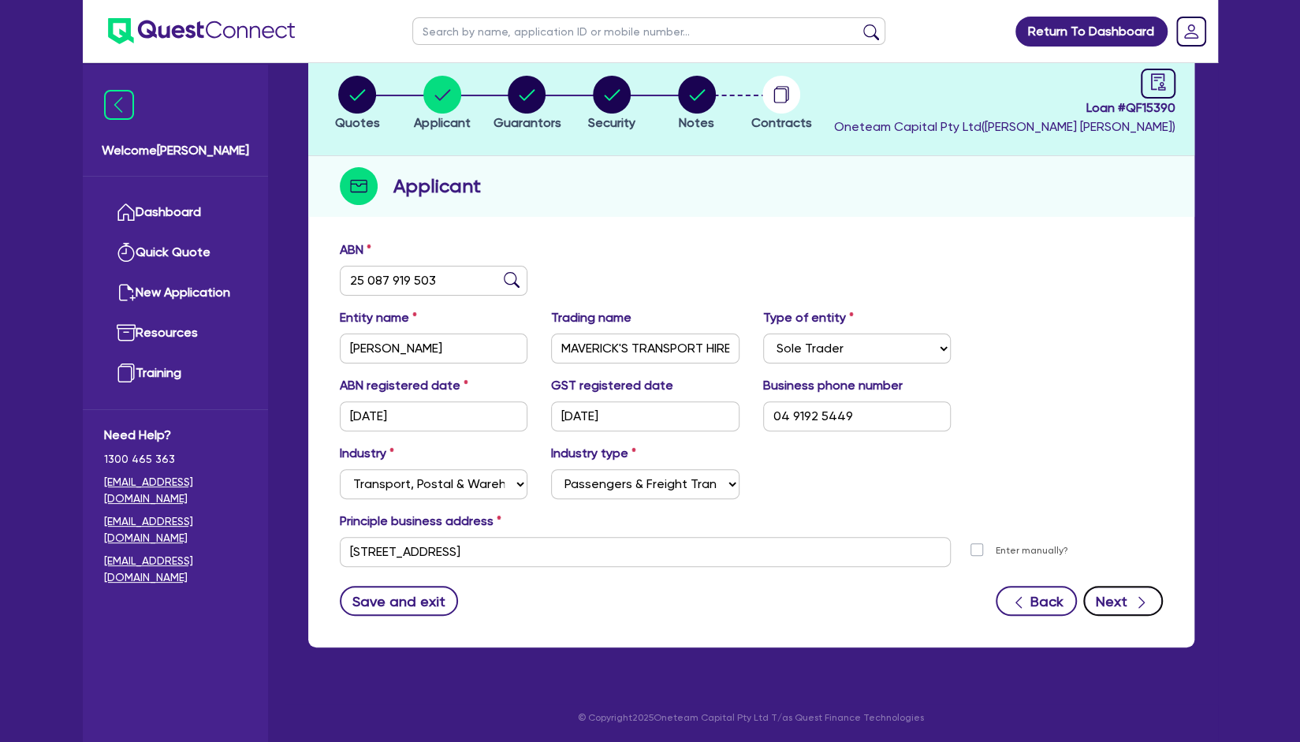
click at [1121, 595] on button "Next" at bounding box center [1123, 601] width 80 height 30
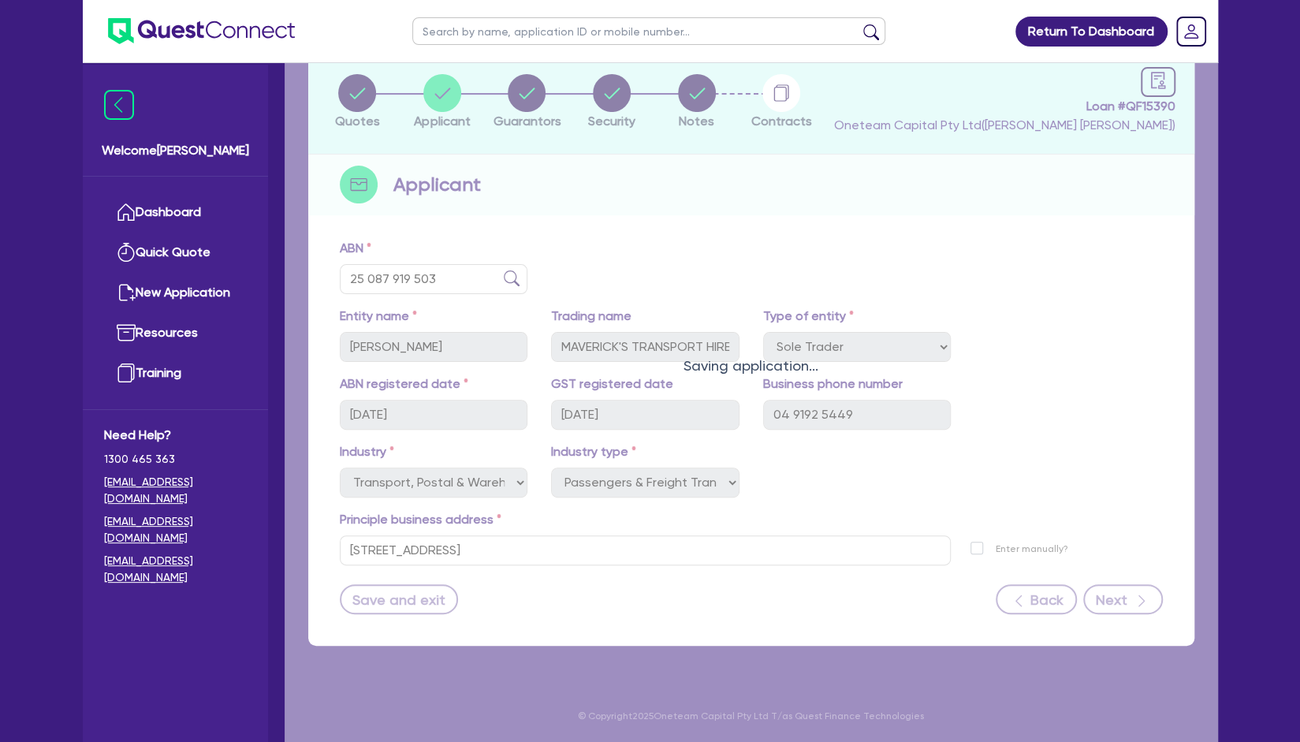
select select "MR"
select select "NSW"
select select "MARRIED"
select select "PROPERTY"
select select "VEHICLE"
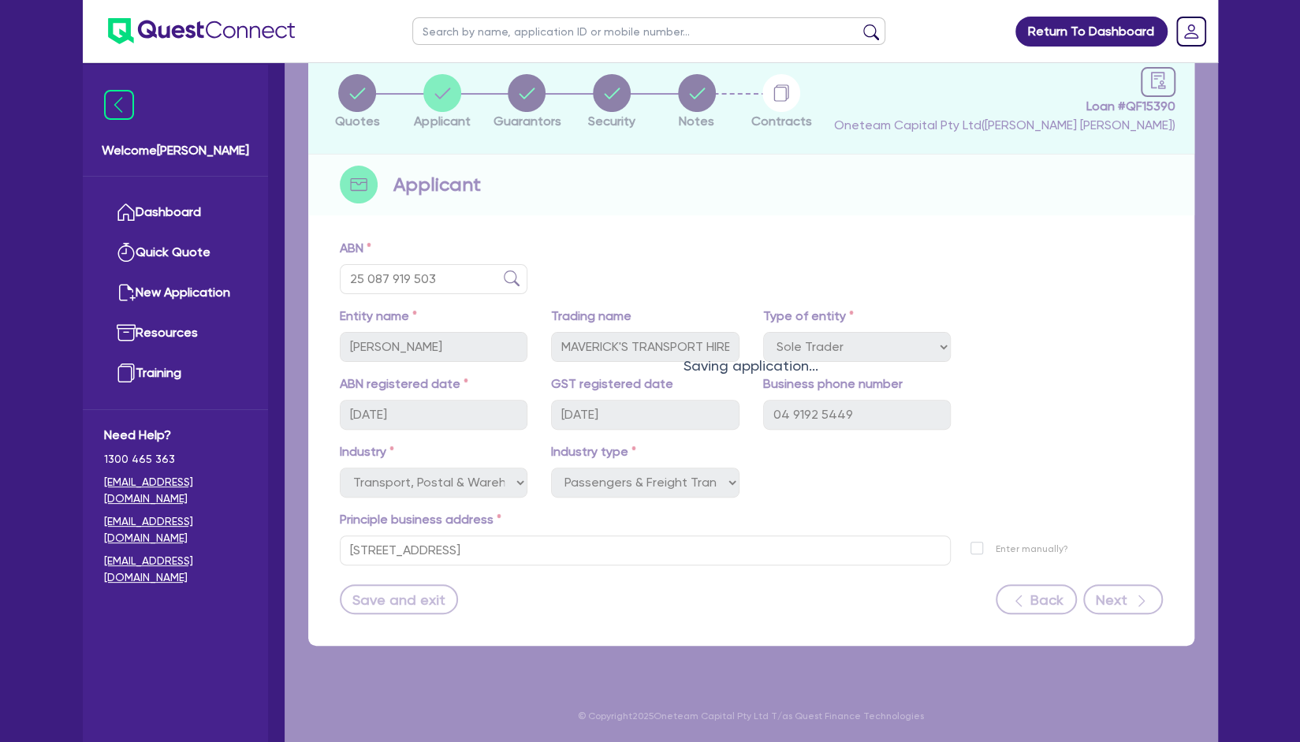
select select "HOUSEHOLD_PERSONAL"
select select "MORTGAGE"
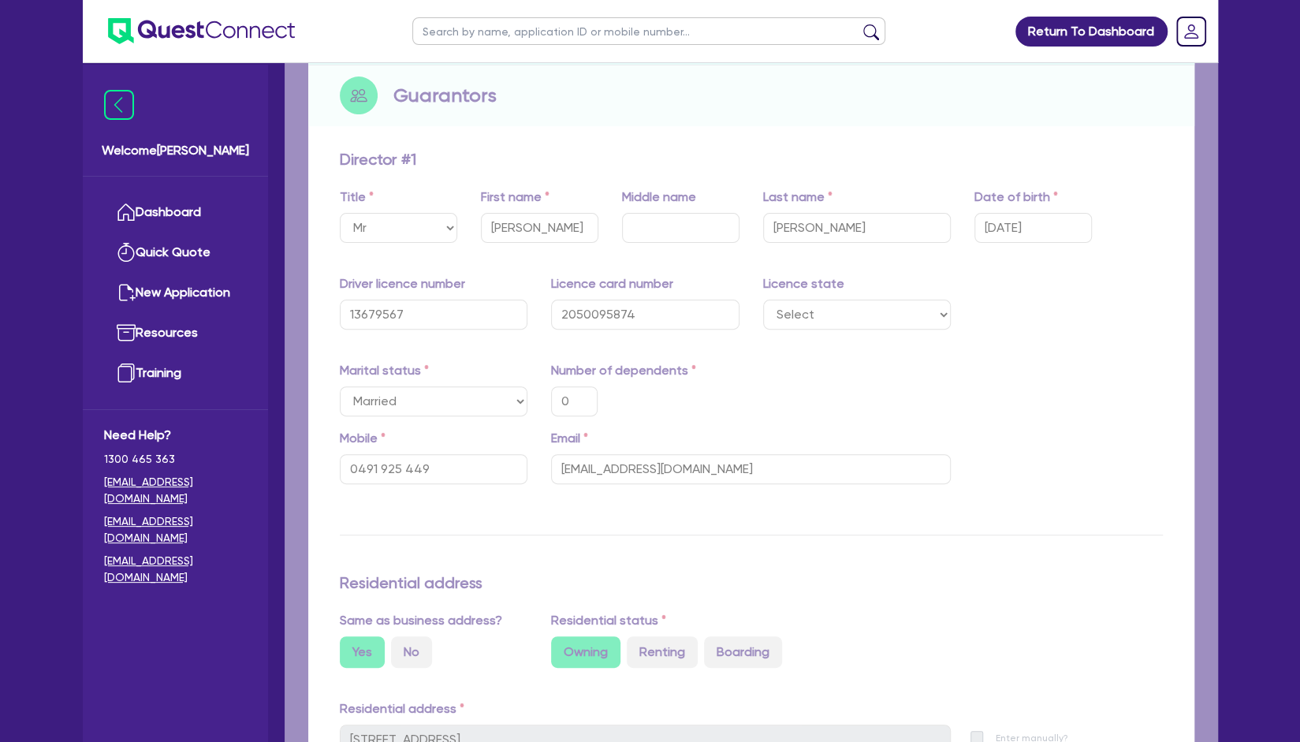
type input "0"
type input "0491 925 449"
type input "1,300,000"
type input "26,000"
type input "80,000"
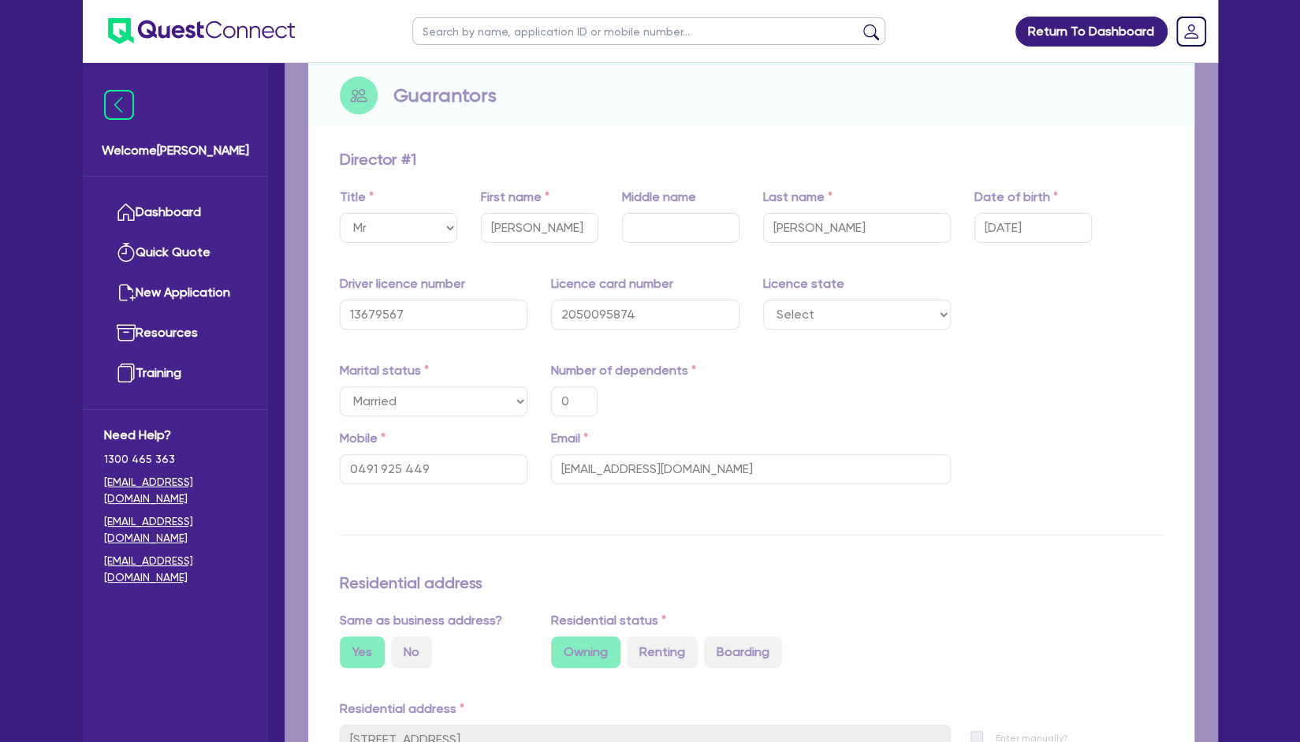
type input "180,000"
type input "1,200"
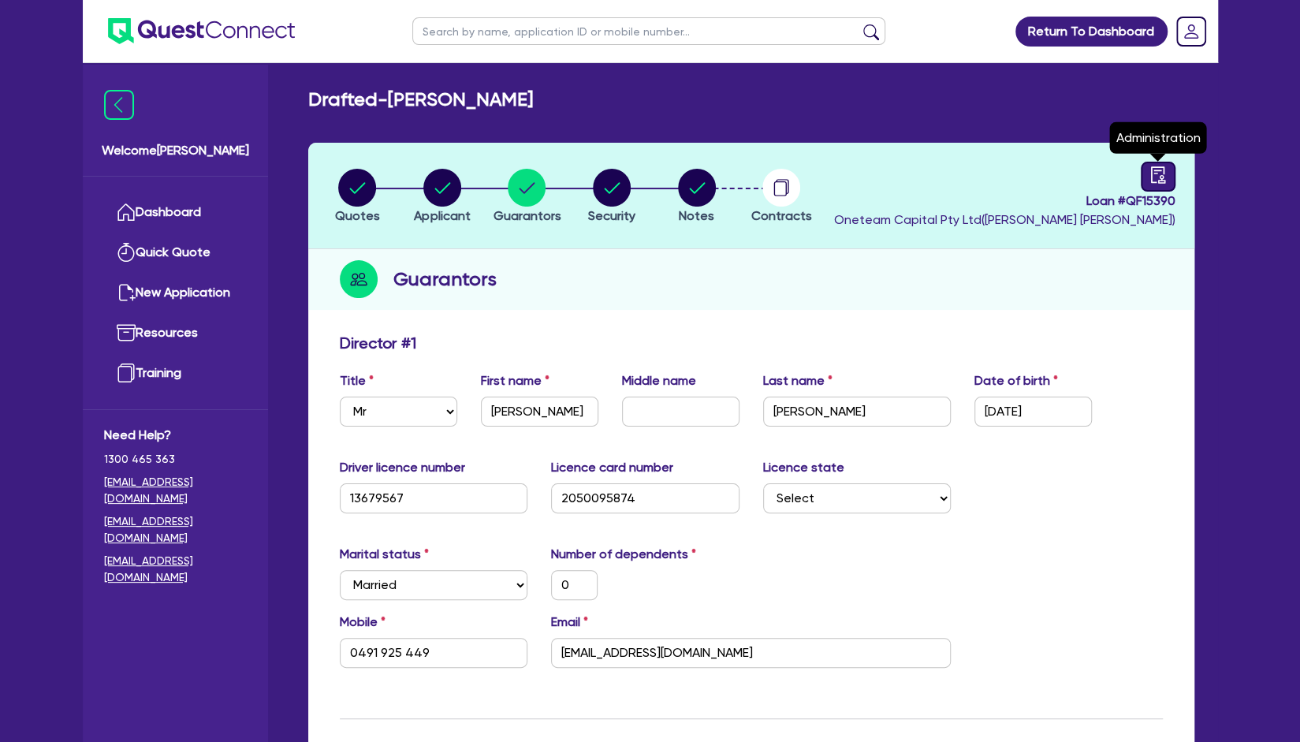
click at [1164, 173] on icon "audit" at bounding box center [1157, 174] width 17 height 17
select select "DRAFTED_NEW"
select select "Other"
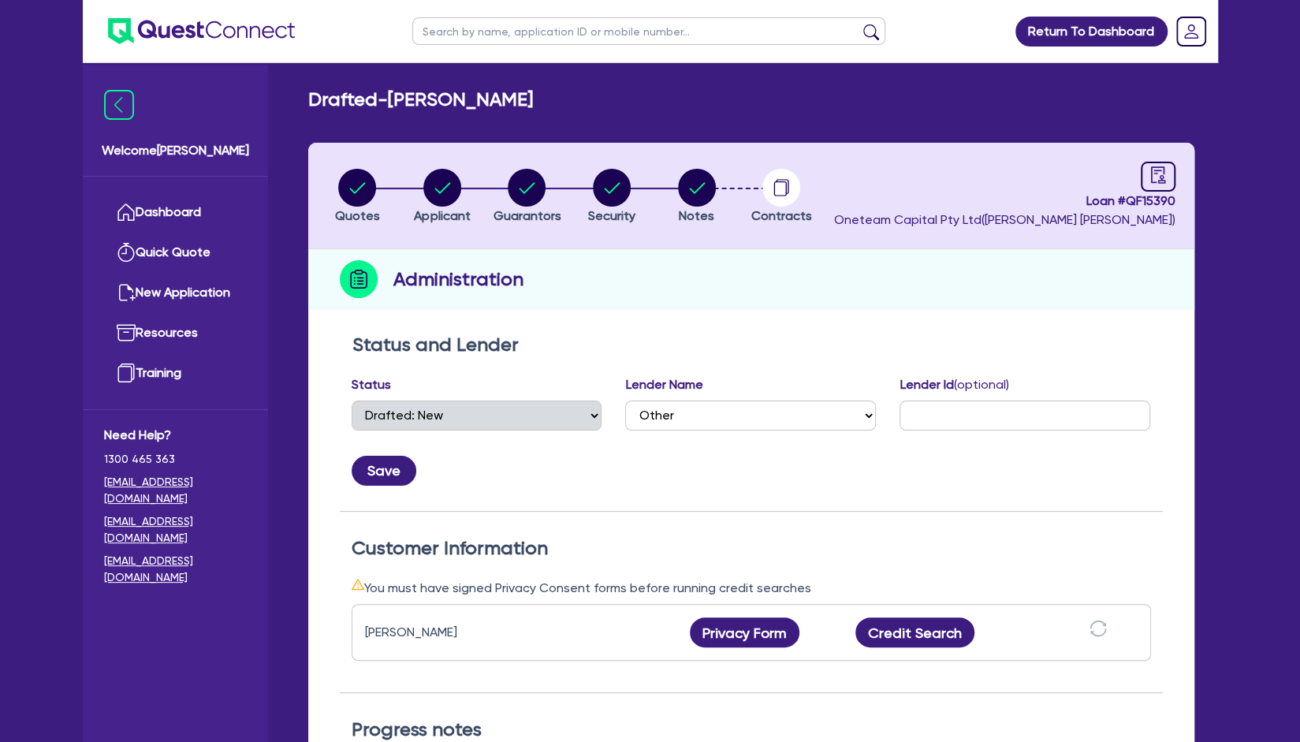
scroll to position [136, 0]
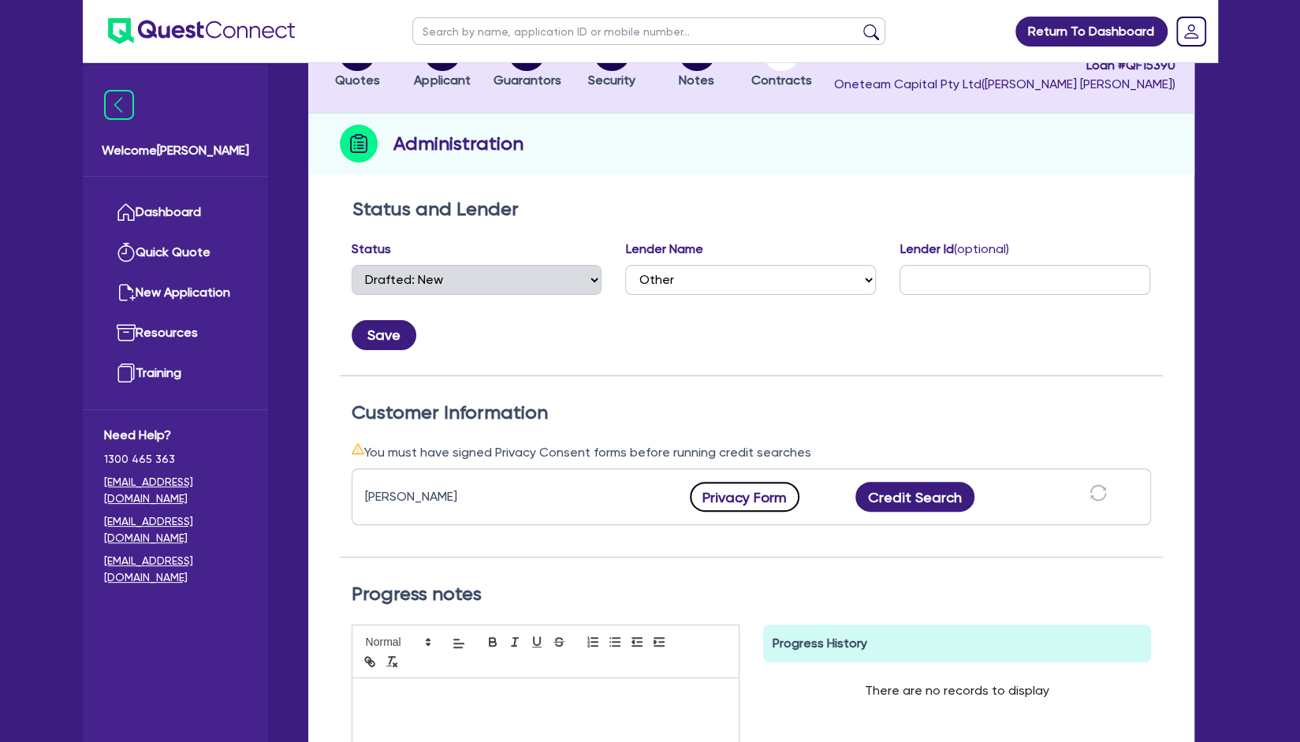
click at [763, 493] on button "Privacy Form" at bounding box center [745, 497] width 110 height 30
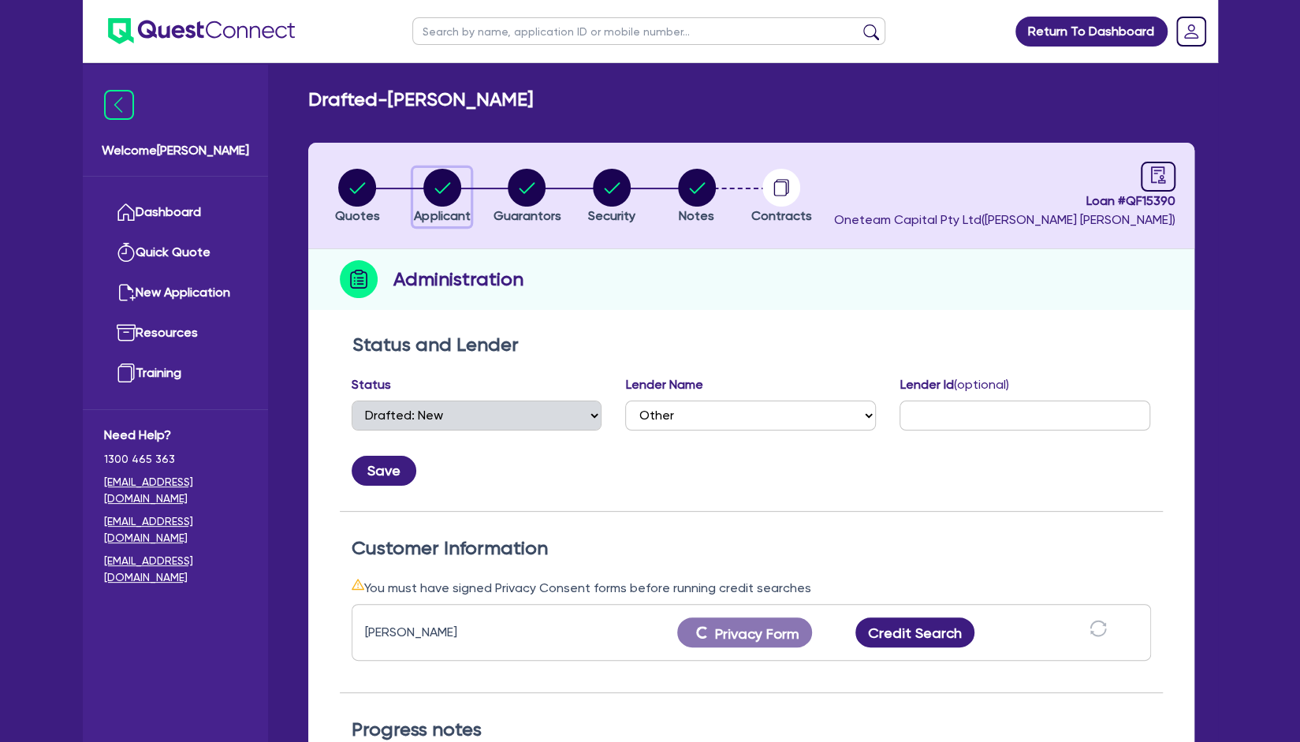
click at [434, 187] on circle "button" at bounding box center [442, 188] width 38 height 38
select select "SOLE_TRADER"
select select "TRANSPORT_WAREHOUSING"
select select "PASSENGERS_FREIGHT_TRANSPORT"
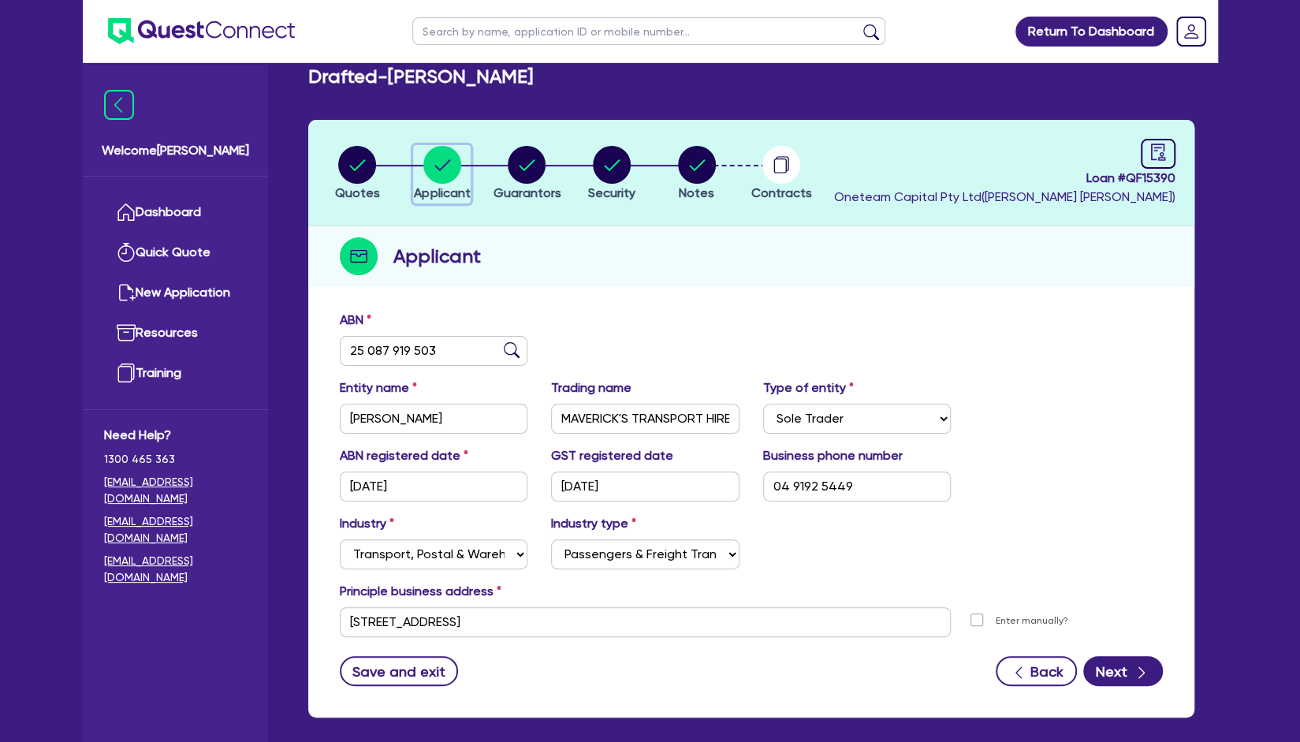
scroll to position [24, 0]
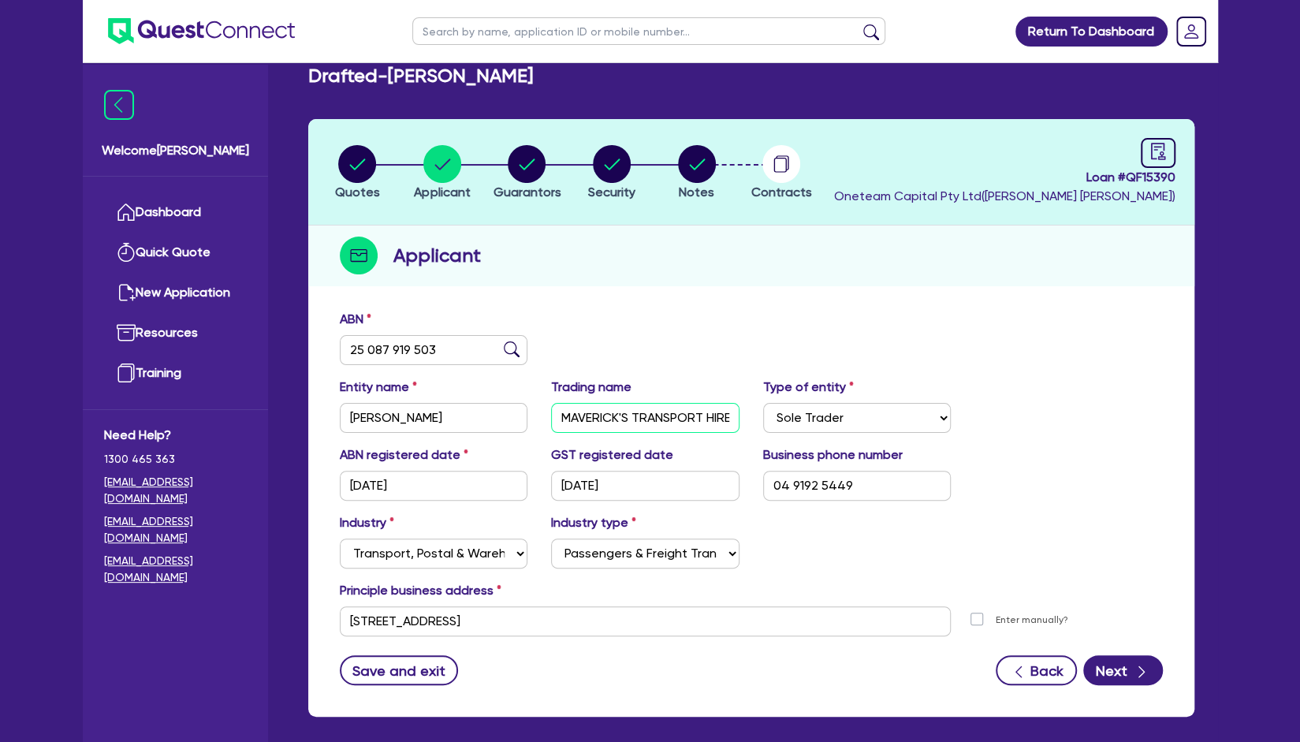
click at [626, 425] on input "MAVERICK'S TRANSPORT HIRE CAR SERVICE" at bounding box center [645, 418] width 188 height 30
click at [629, 423] on input "MAVERICK'S TRANSPORT HIRE CAR SERVICE" at bounding box center [645, 418] width 188 height 30
drag, startPoint x: 630, startPoint y: 413, endPoint x: 782, endPoint y: 406, distance: 152.3
click at [782, 406] on div "Entity name KOUTSOGIANNIS, MATTHEW Trading name MAVERICK'S TRANSPORT HIRE CAR S…" at bounding box center [751, 412] width 847 height 68
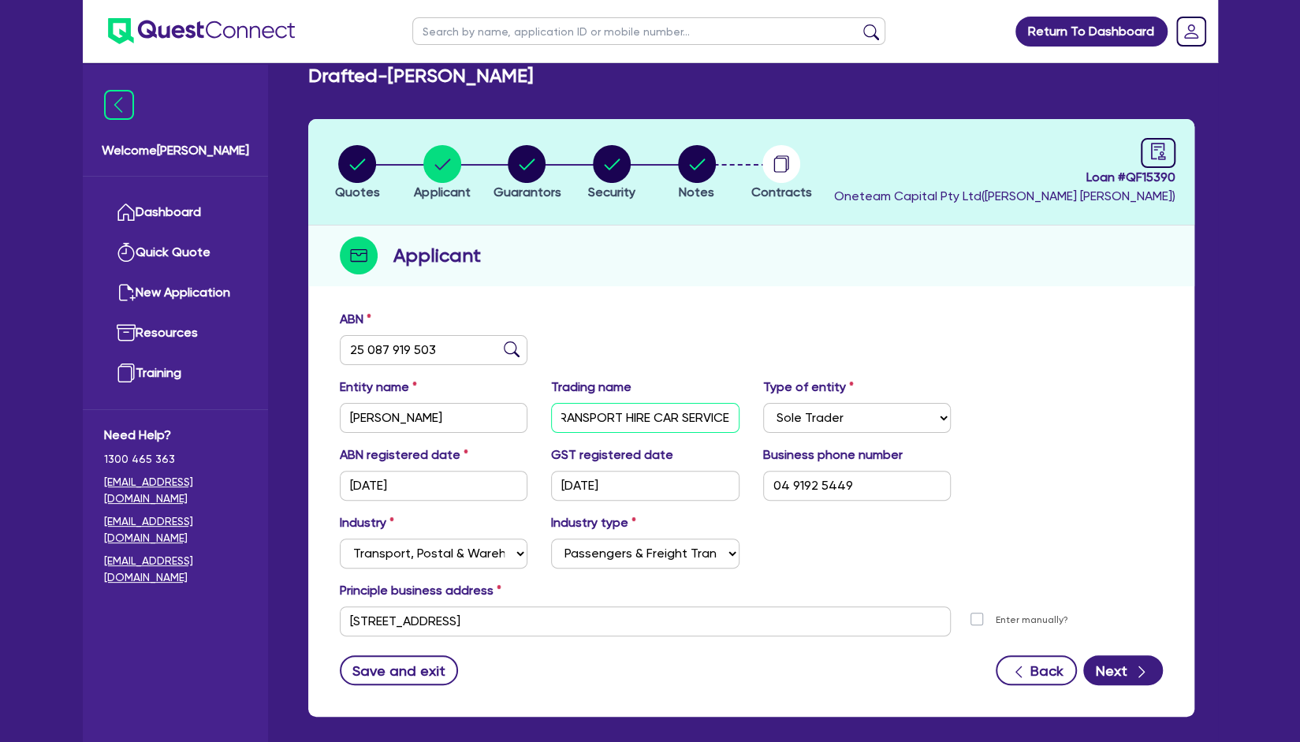
click at [687, 421] on input "MAVERICK'S TRANSPORT HIRE CAR SERVICE" at bounding box center [645, 418] width 188 height 30
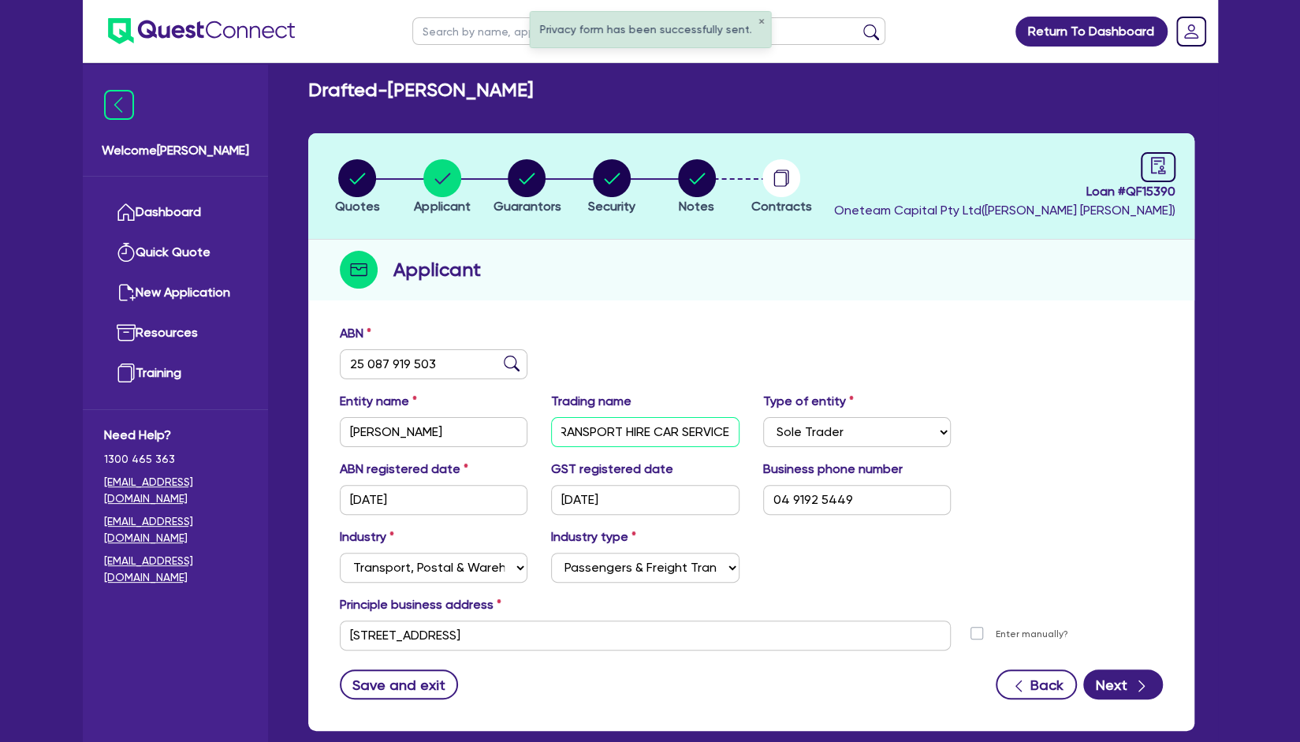
scroll to position [6, 0]
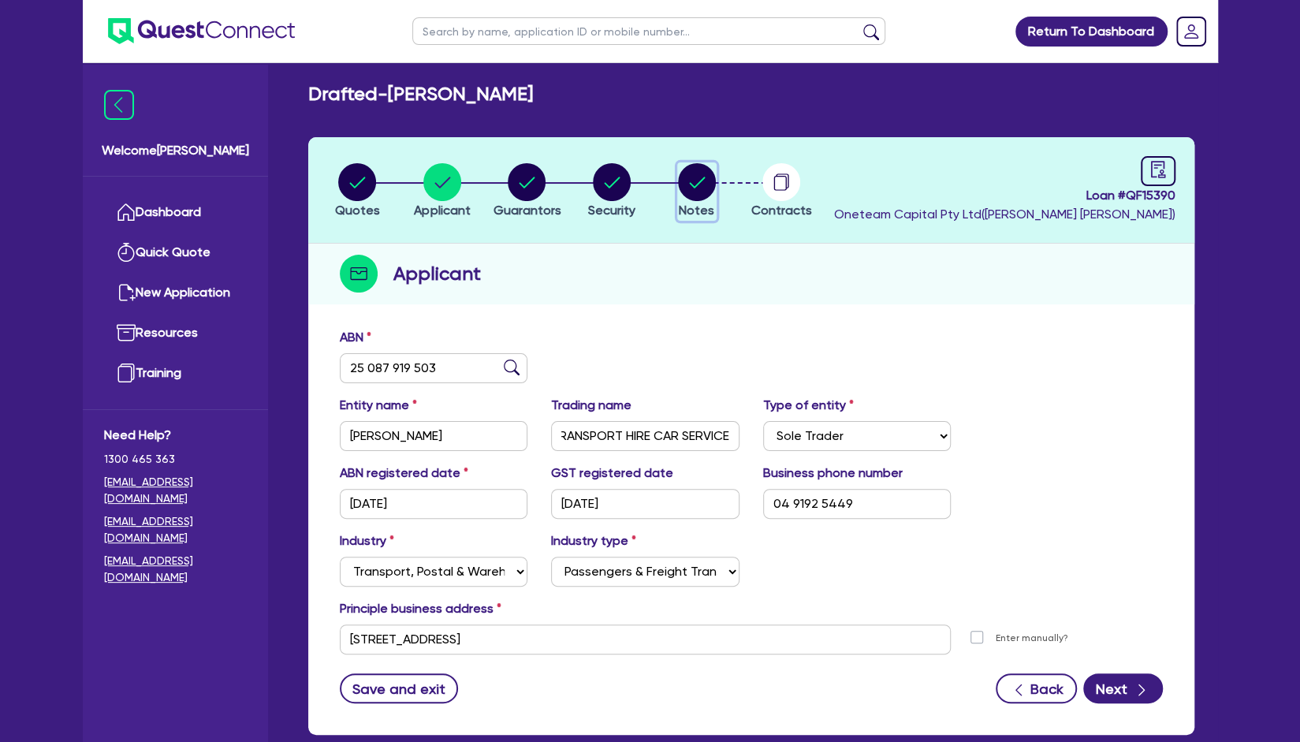
click at [698, 177] on circle "button" at bounding box center [697, 182] width 38 height 38
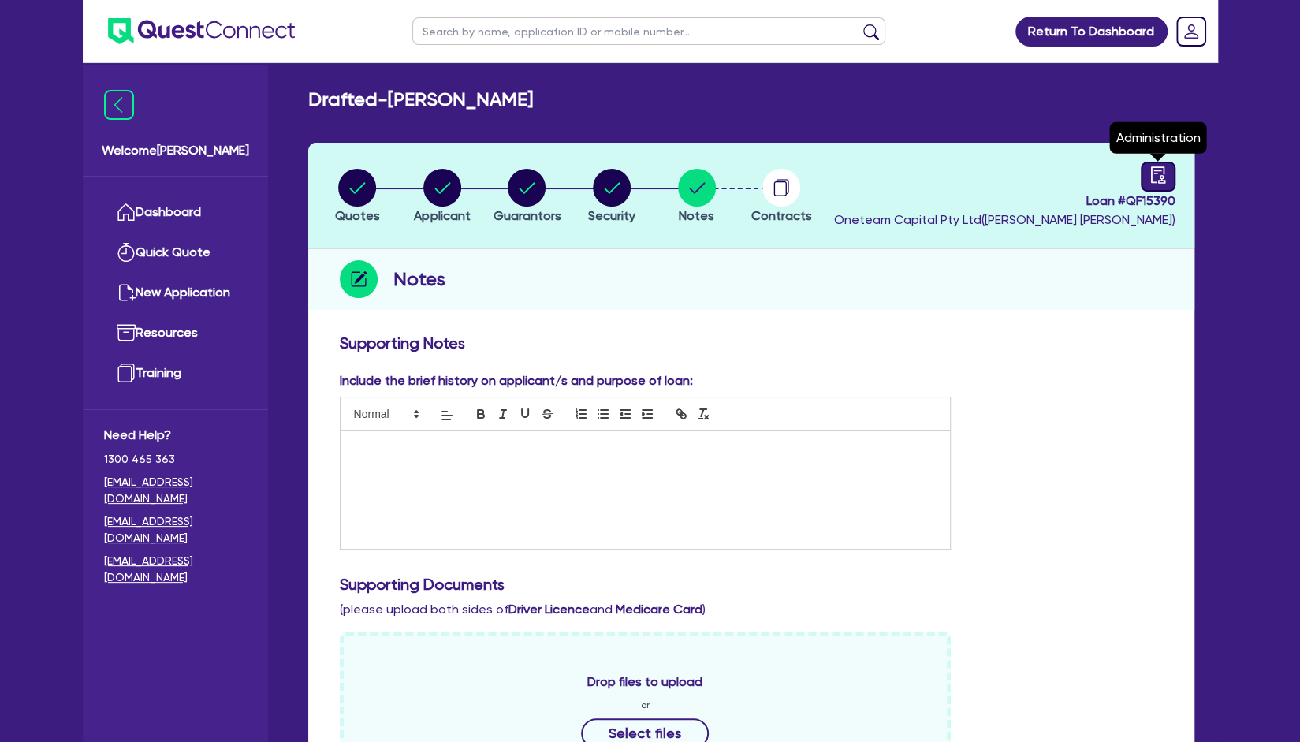
click at [1152, 169] on icon "audit" at bounding box center [1157, 174] width 17 height 17
select select "DRAFTED_NEW"
select select "Other"
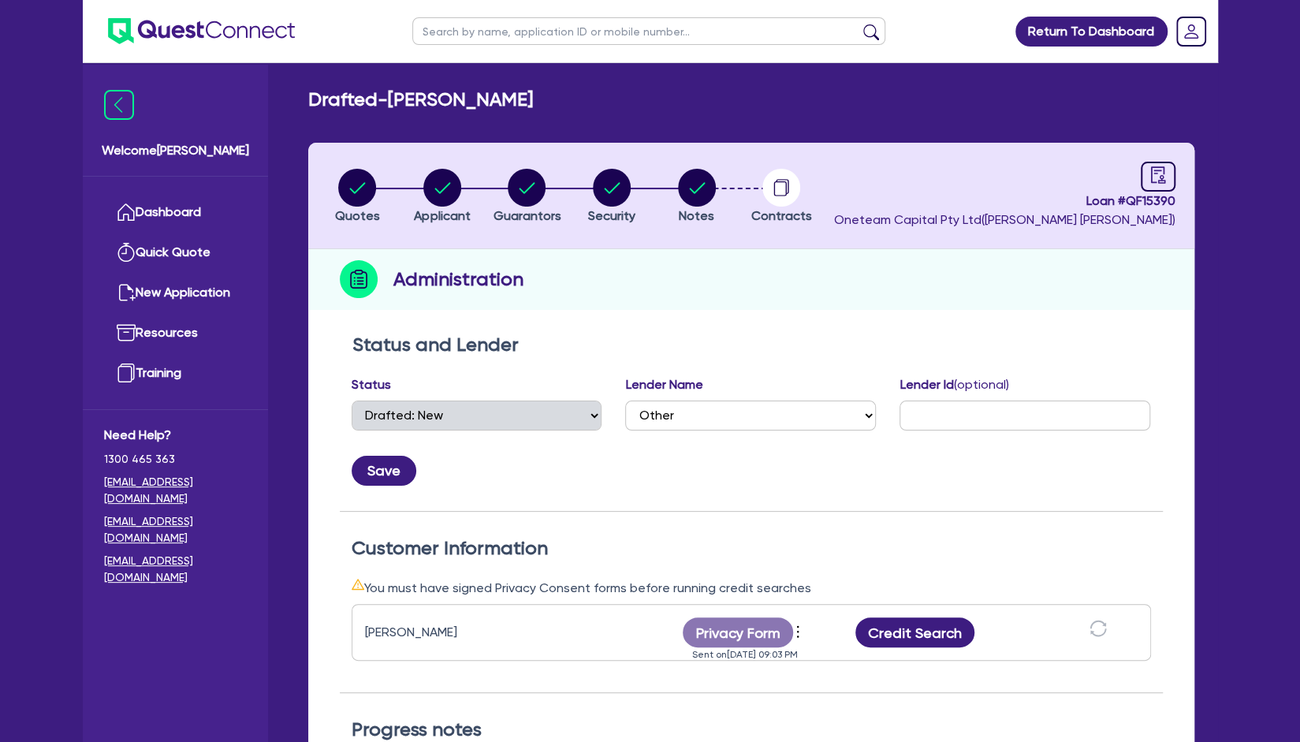
scroll to position [1, 0]
